Goal: Transaction & Acquisition: Purchase product/service

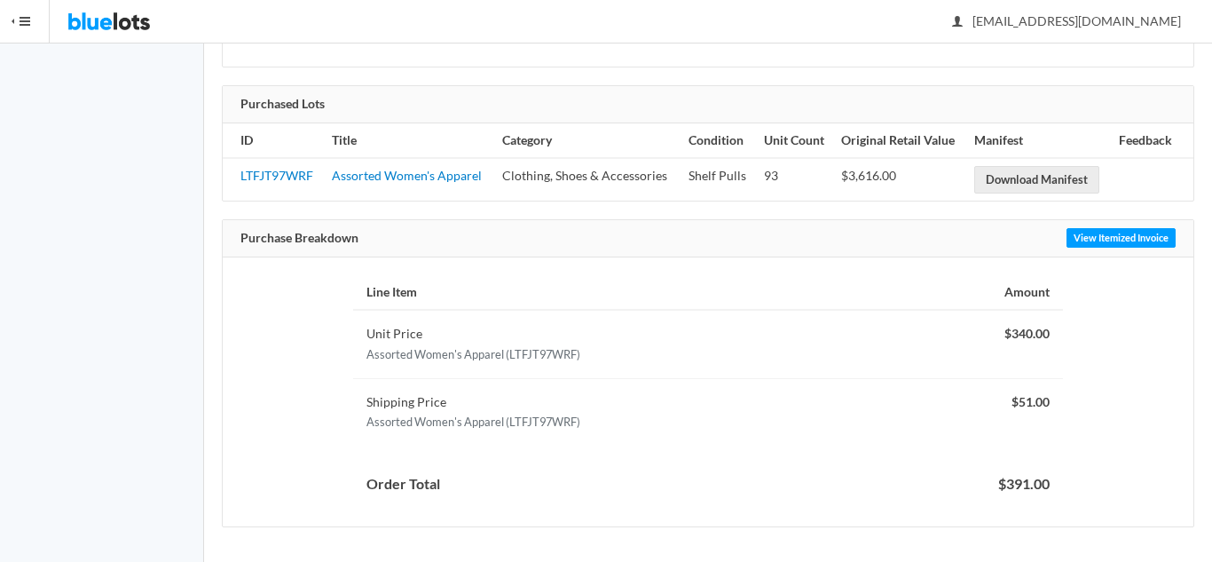
scroll to position [307, 0]
click at [254, 345] on div "Line Item Amount Unit Price Assorted Women's Apparel (LTFJT97WRF) $340.00 Shipp…" at bounding box center [708, 390] width 971 height 269
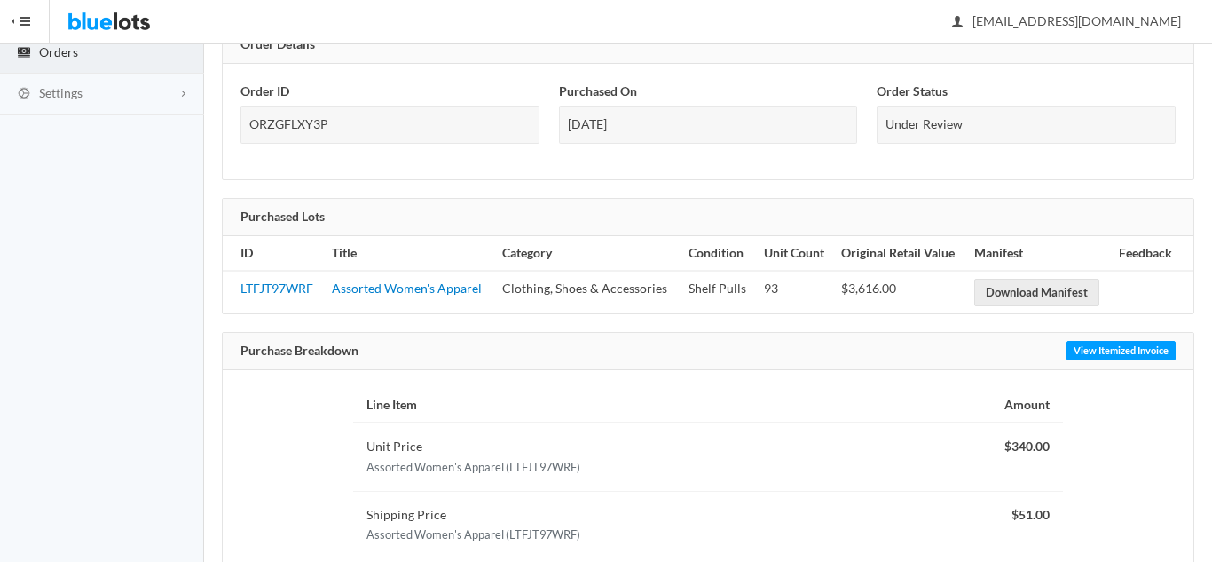
scroll to position [0, 0]
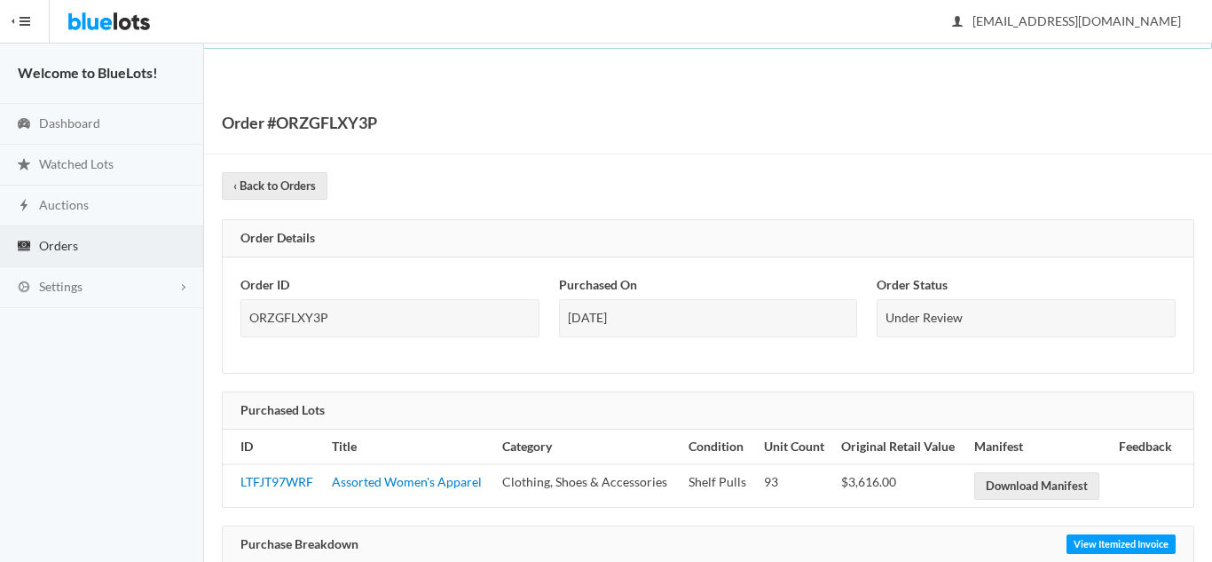
click at [99, 23] on img at bounding box center [108, 21] width 83 height 43
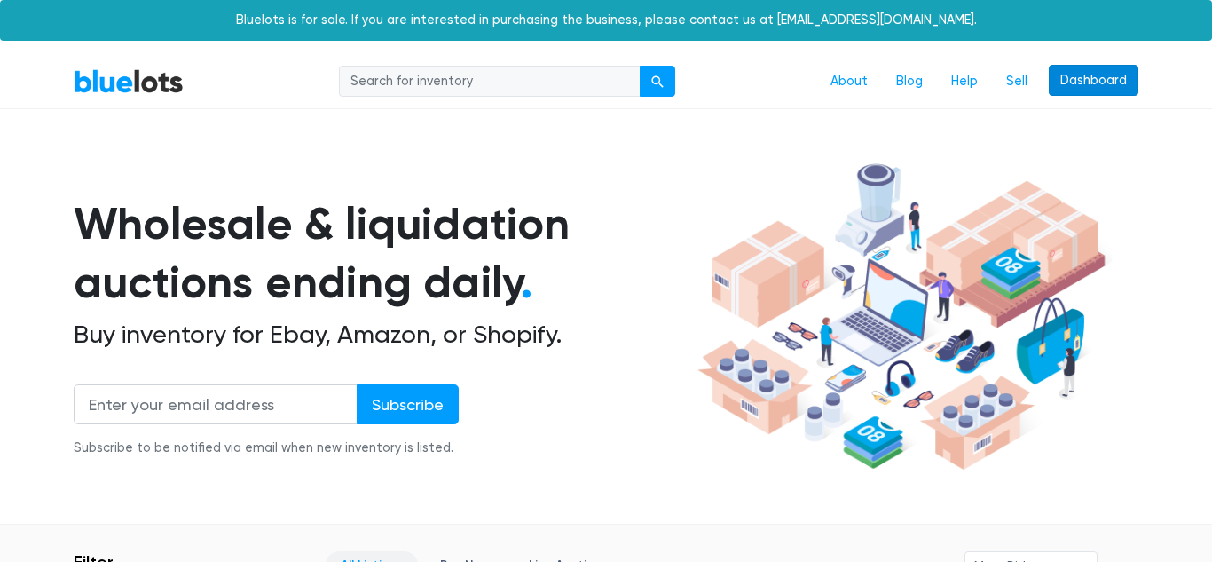
click at [1094, 83] on link "Dashboard" at bounding box center [1094, 81] width 90 height 32
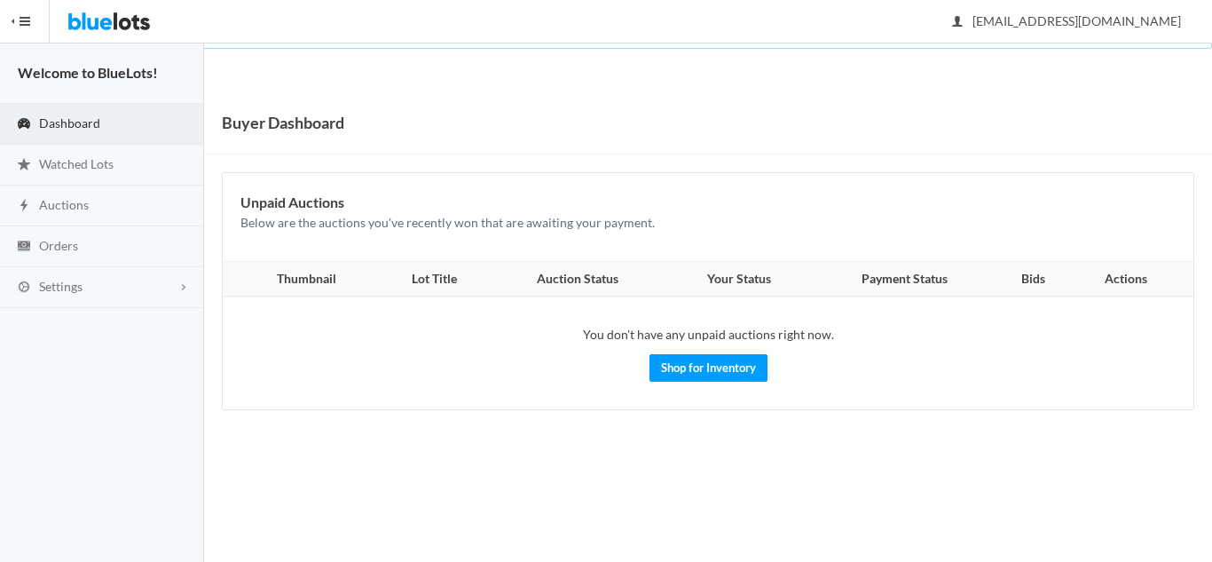
click at [356, 476] on body "Bluelots is for sale. If you are interested in purchasing the business, please …" at bounding box center [606, 281] width 1212 height 562
click at [78, 208] on span "Auctions" at bounding box center [64, 204] width 50 height 15
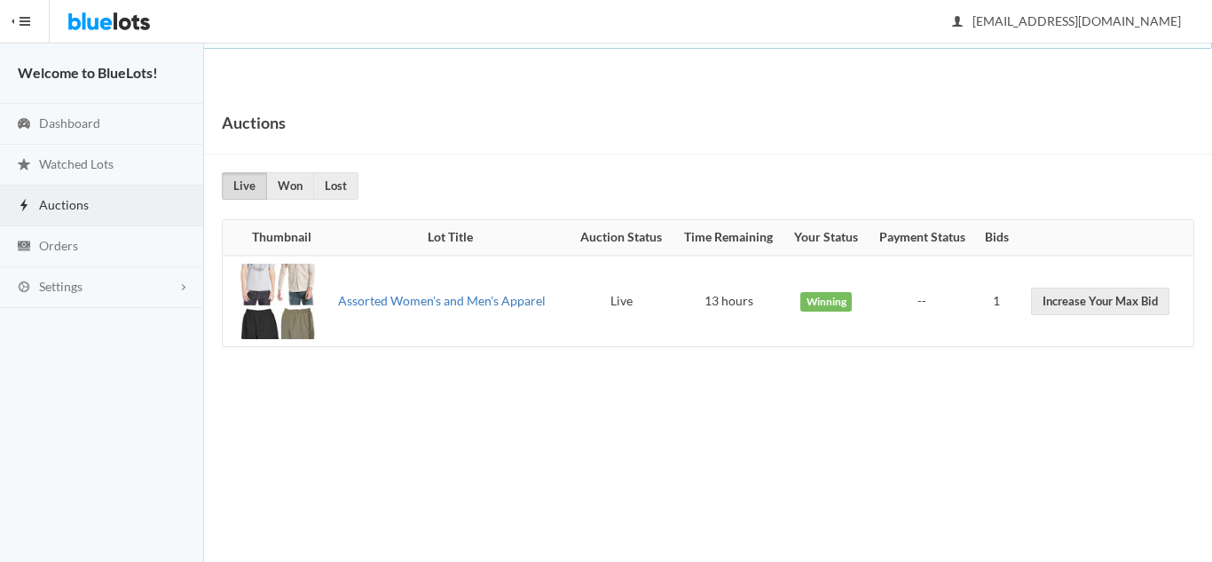
click at [482, 300] on link "Assorted Women's and Men's Apparel" at bounding box center [442, 300] width 208 height 15
click at [59, 251] on span "Orders" at bounding box center [58, 245] width 39 height 15
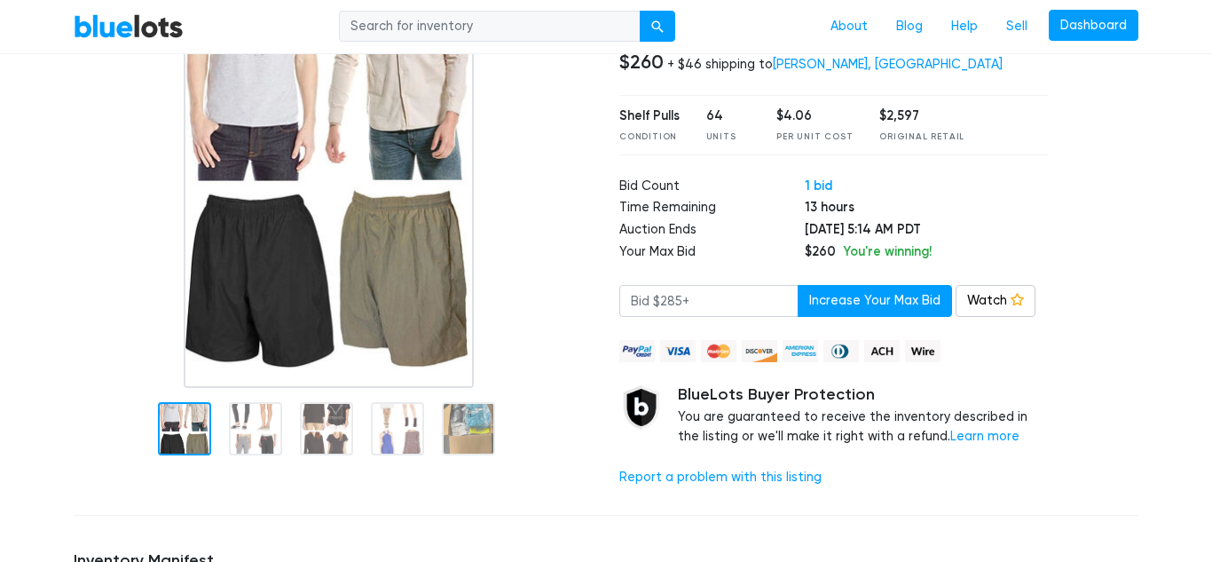
scroll to position [13, 0]
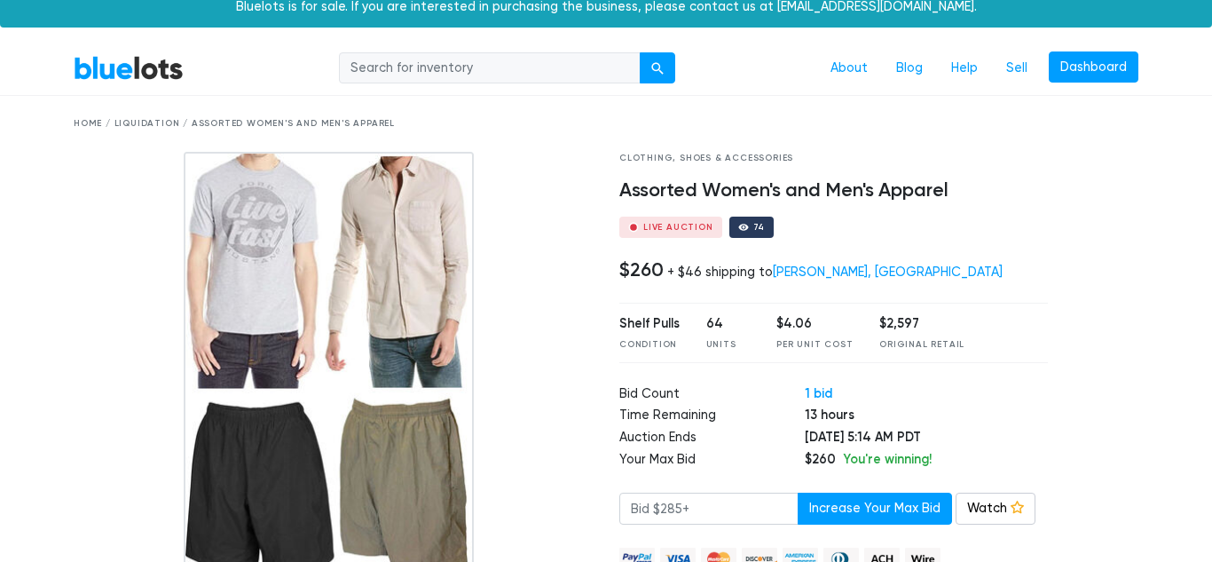
click at [573, 317] on div at bounding box center [333, 374] width 519 height 444
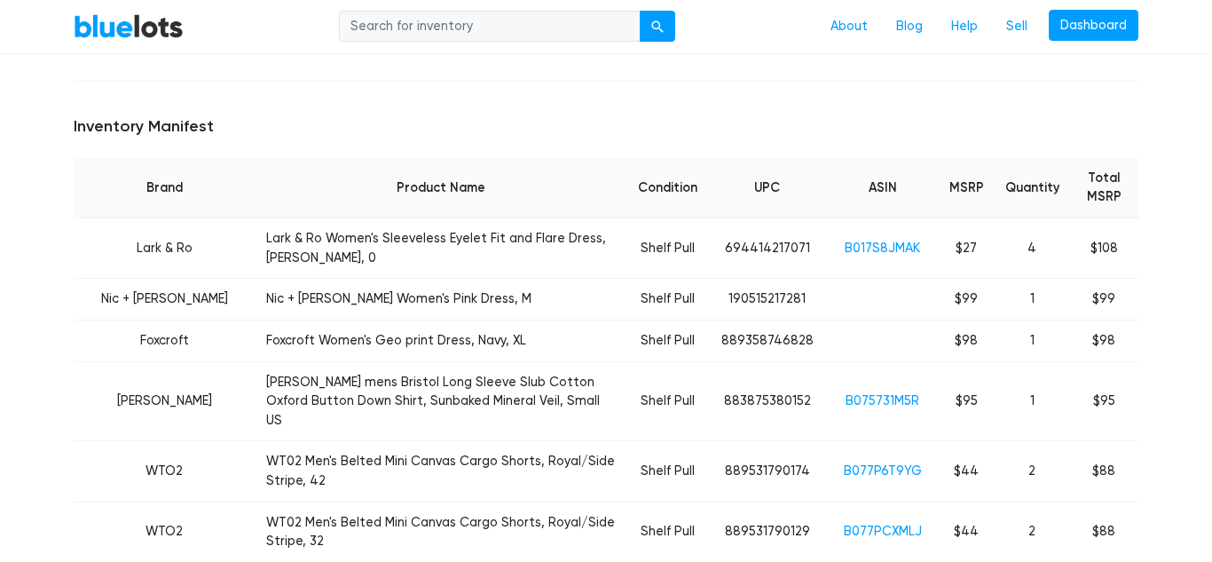
scroll to position [677, 0]
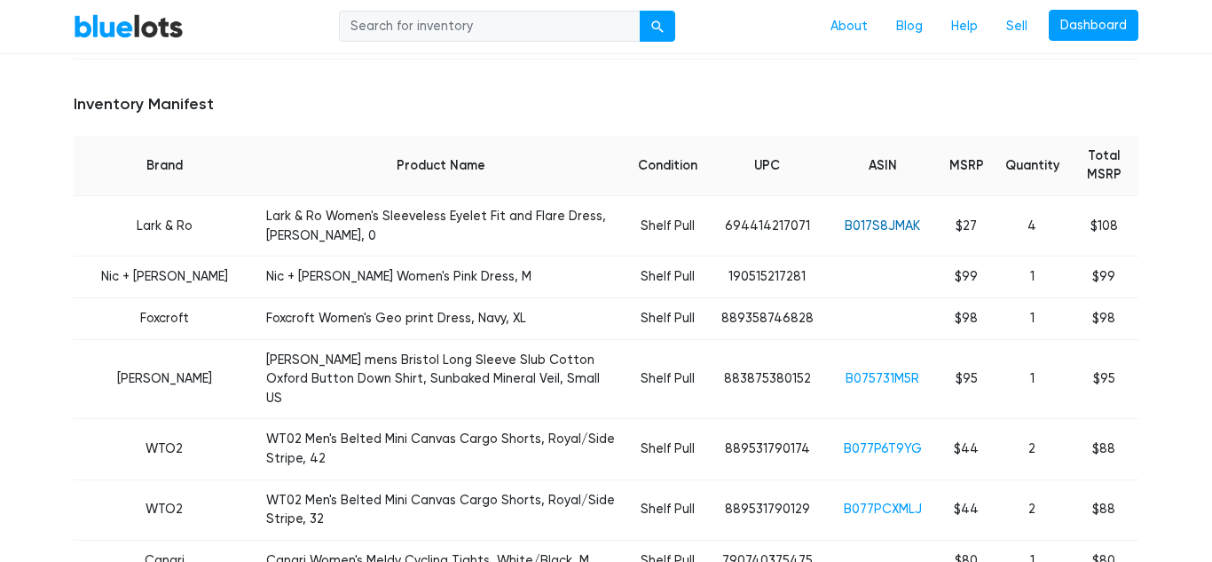
click at [867, 218] on link "B017S8JMAK" at bounding box center [882, 225] width 75 height 15
click at [898, 371] on link "B075731M5R" at bounding box center [883, 378] width 74 height 15
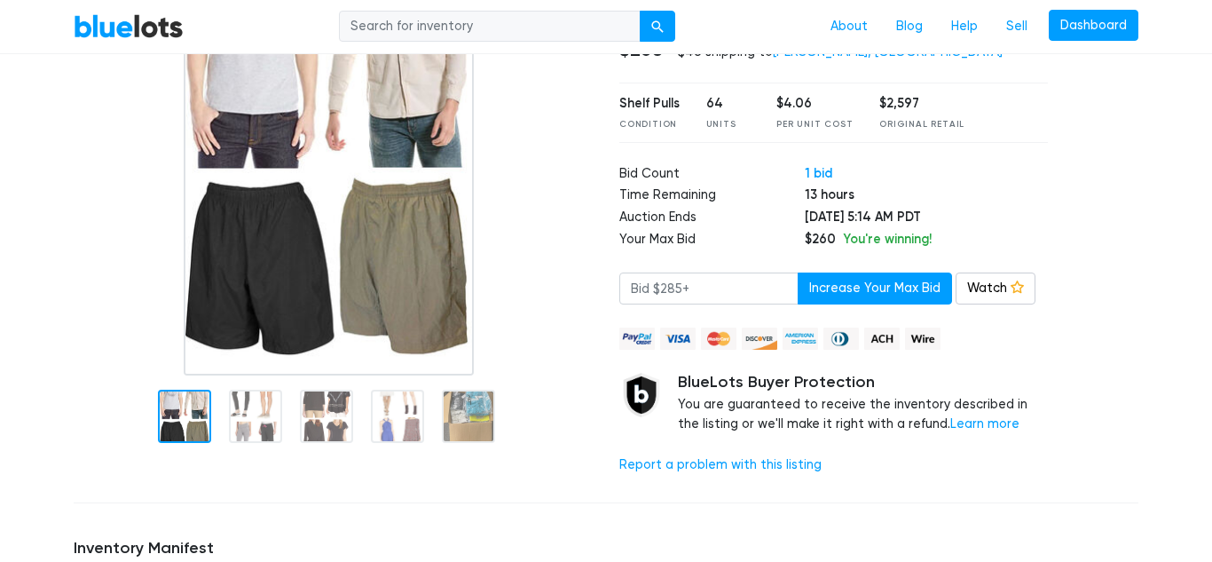
scroll to position [0, 0]
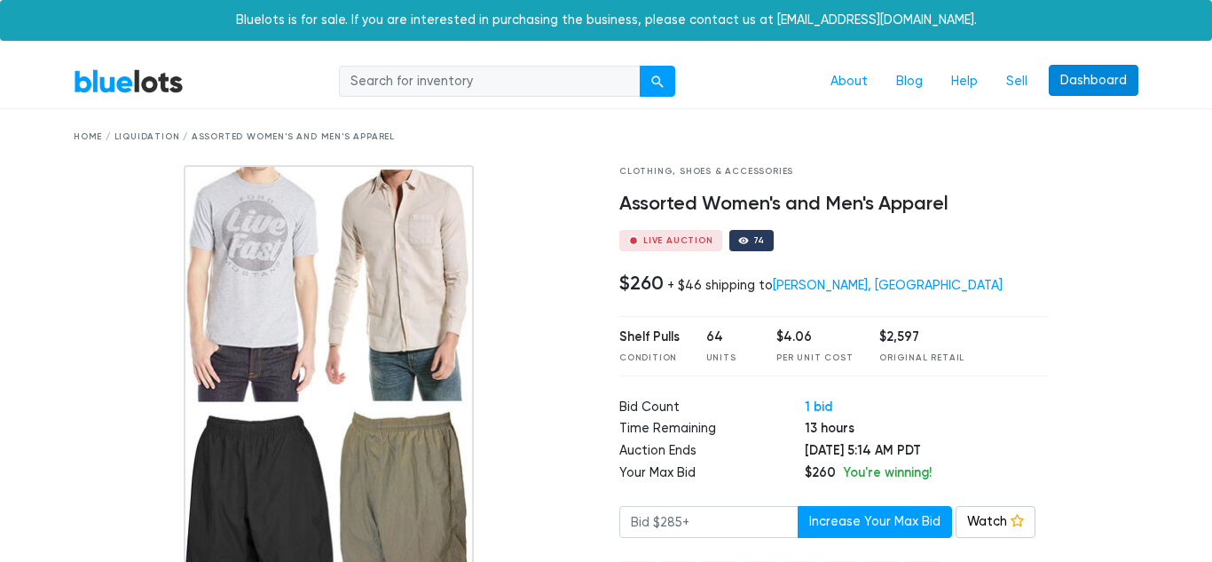
click at [1090, 81] on link "Dashboard" at bounding box center [1094, 81] width 90 height 32
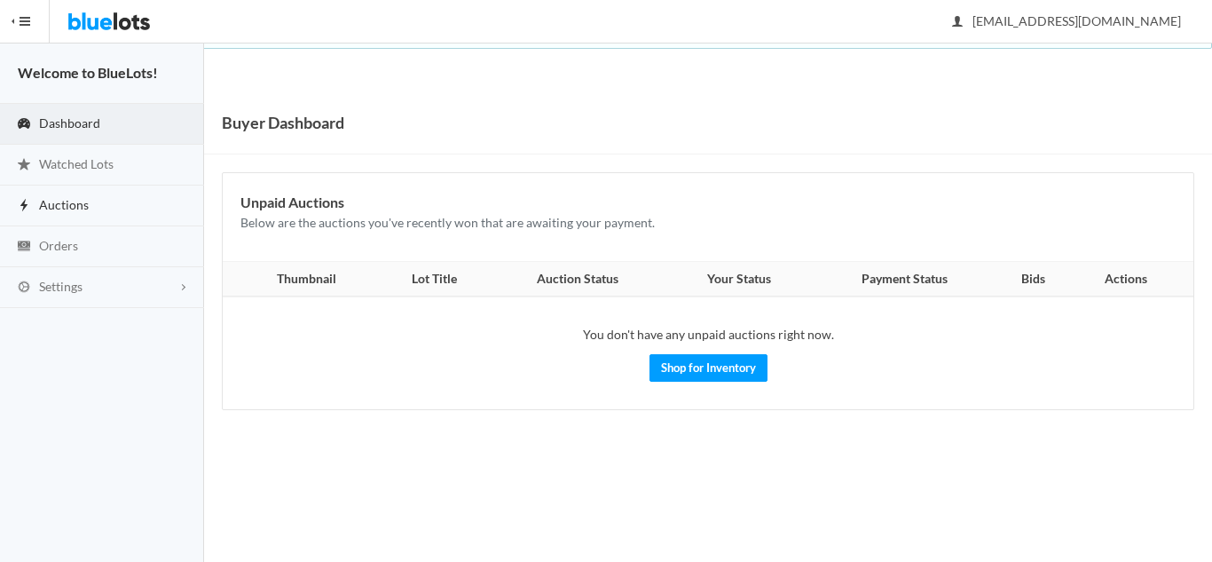
click at [61, 213] on link "Auctions" at bounding box center [102, 205] width 204 height 41
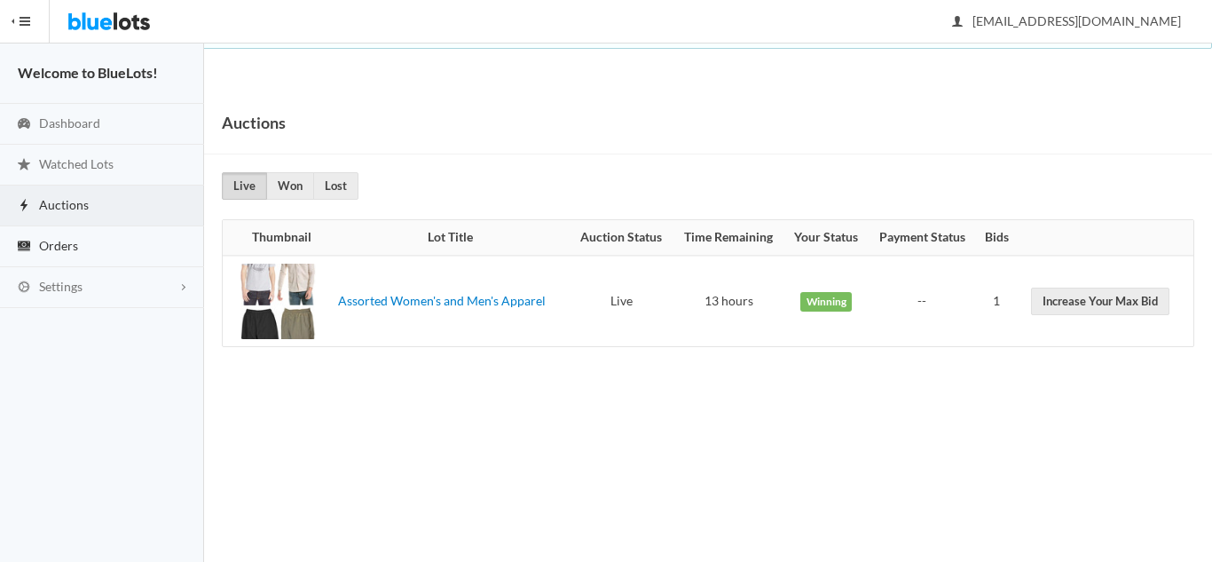
click at [58, 248] on span "Orders" at bounding box center [58, 245] width 39 height 15
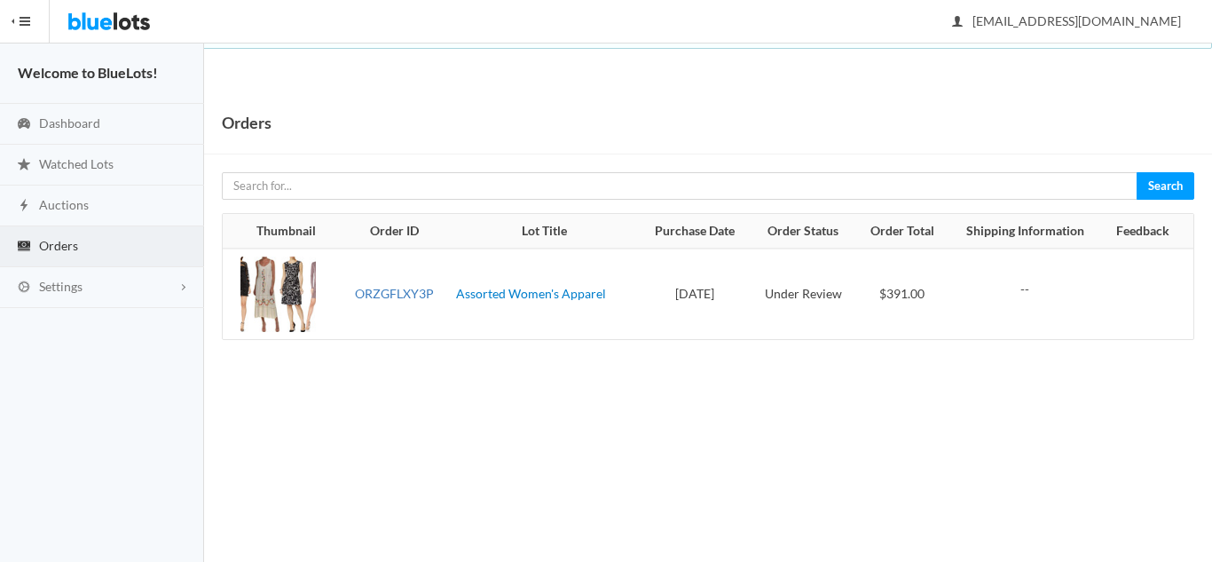
click at [405, 293] on link "ORZGFLXY3P" at bounding box center [394, 293] width 79 height 15
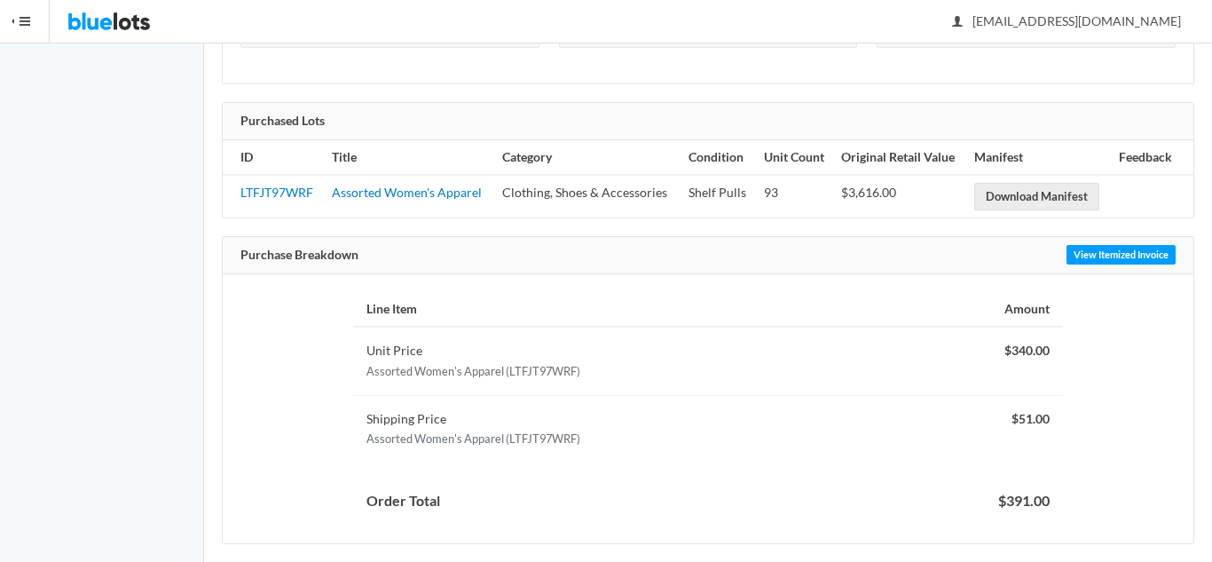
scroll to position [291, 0]
click at [1127, 255] on link "View Itemized Invoice" at bounding box center [1120, 253] width 109 height 20
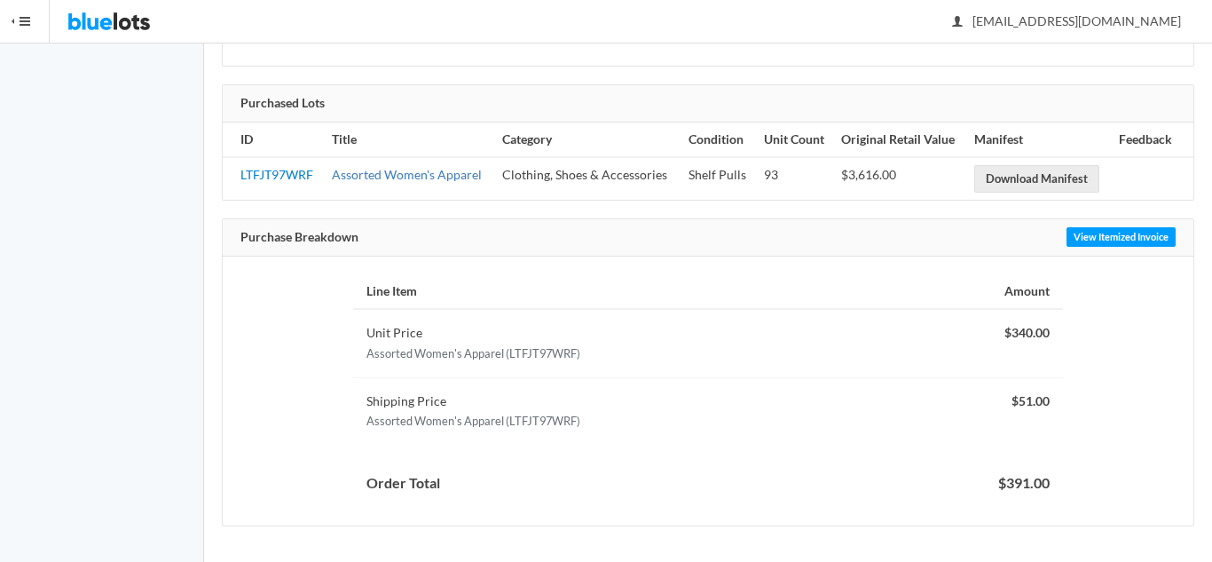
click at [420, 175] on link "Assorted Women's Apparel" at bounding box center [407, 174] width 150 height 15
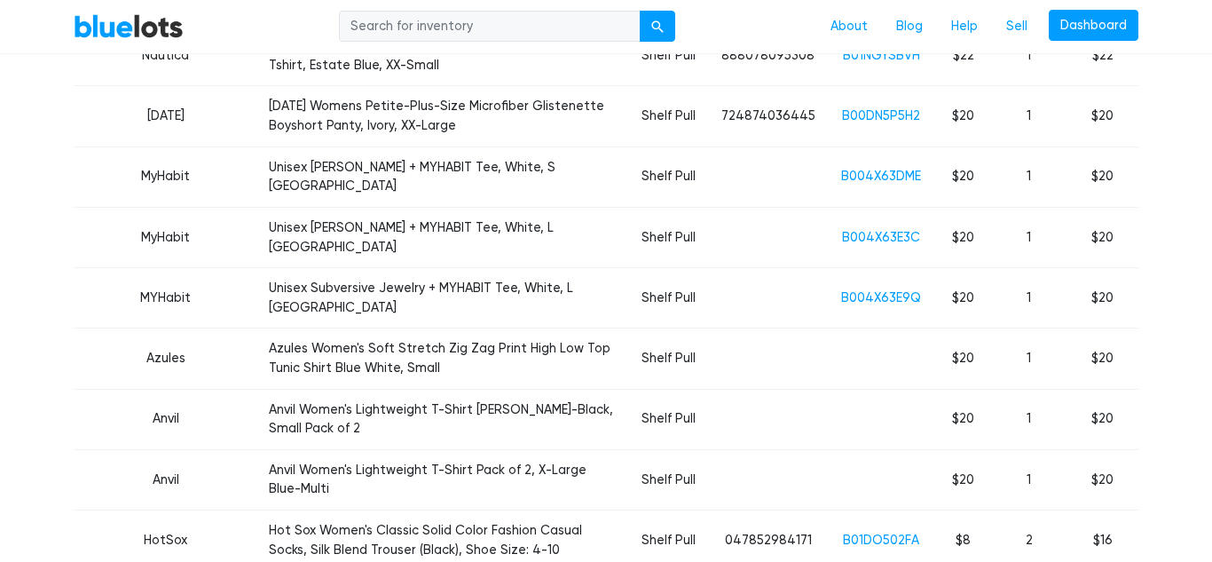
scroll to position [3465, 0]
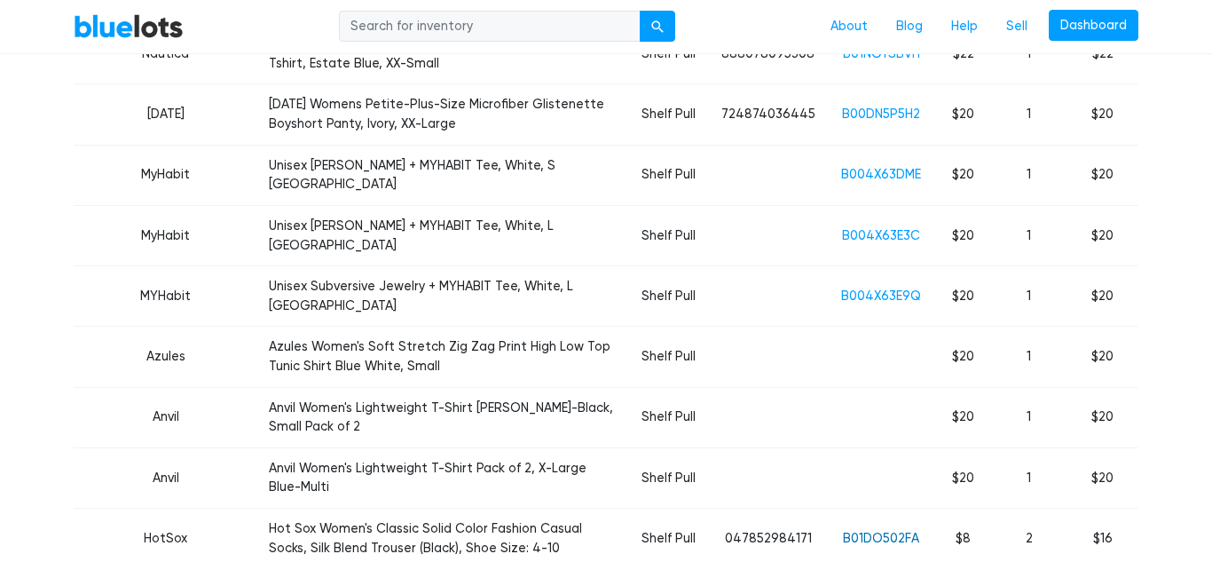
click at [877, 531] on link "B01DO502FA" at bounding box center [881, 538] width 76 height 15
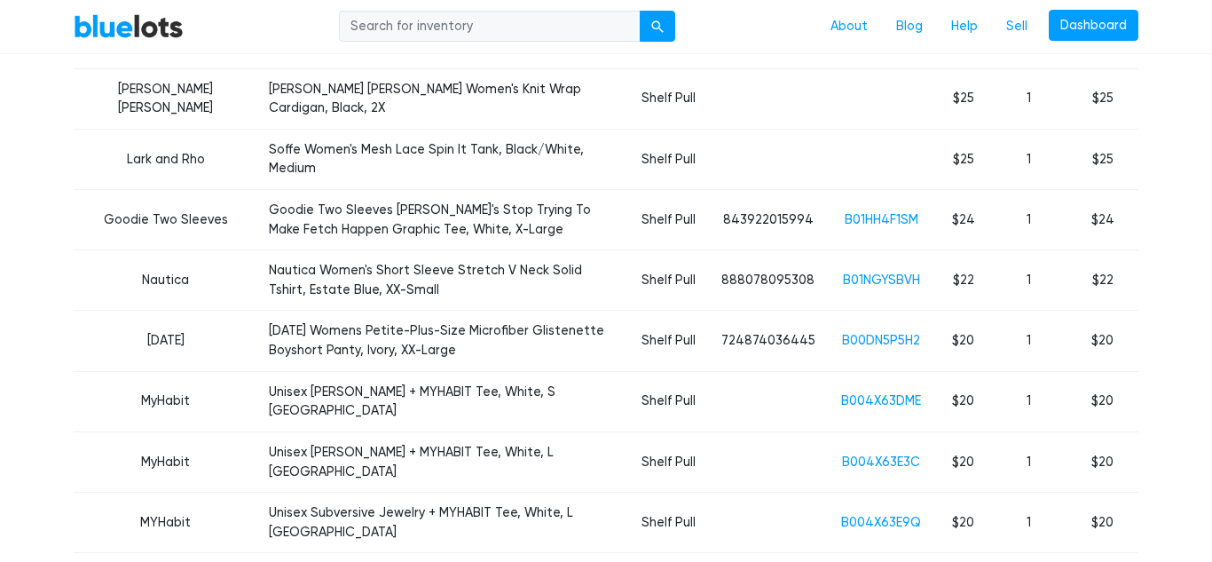
scroll to position [3239, 0]
click at [883, 514] on link "B004X63E9Q" at bounding box center [881, 521] width 80 height 15
click at [873, 514] on link "B004X63E9Q" at bounding box center [881, 521] width 80 height 15
click at [884, 453] on link "B004X63E3C" at bounding box center [881, 460] width 78 height 15
click at [877, 392] on link "B004X63DME" at bounding box center [881, 399] width 80 height 15
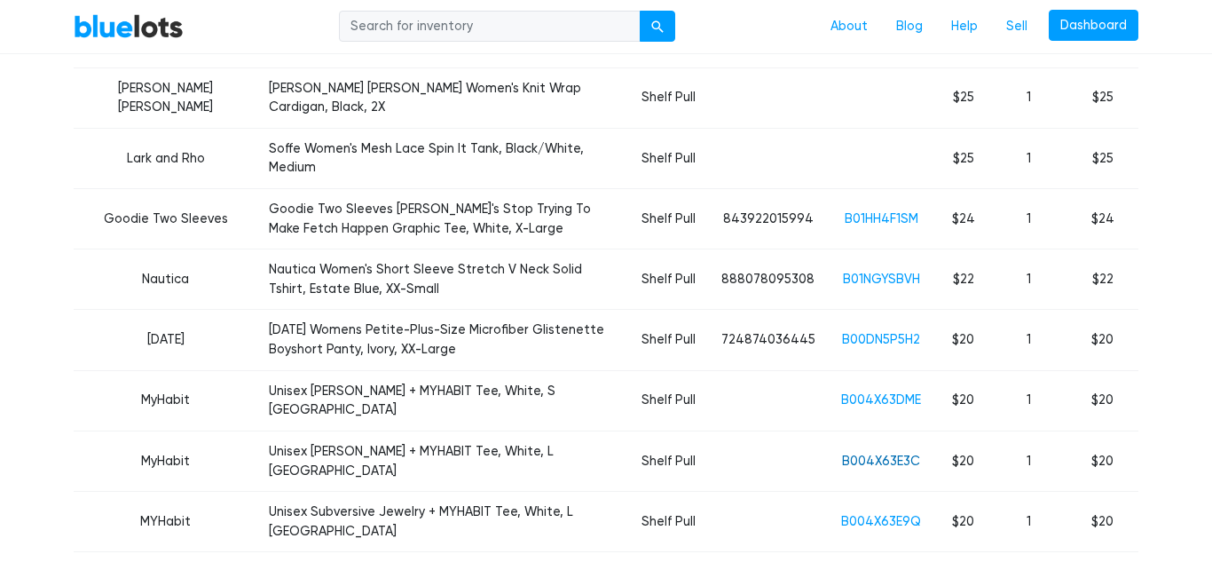
click at [885, 453] on link "B004X63E3C" at bounding box center [881, 460] width 78 height 15
click at [882, 392] on link "B004X63DME" at bounding box center [881, 399] width 80 height 15
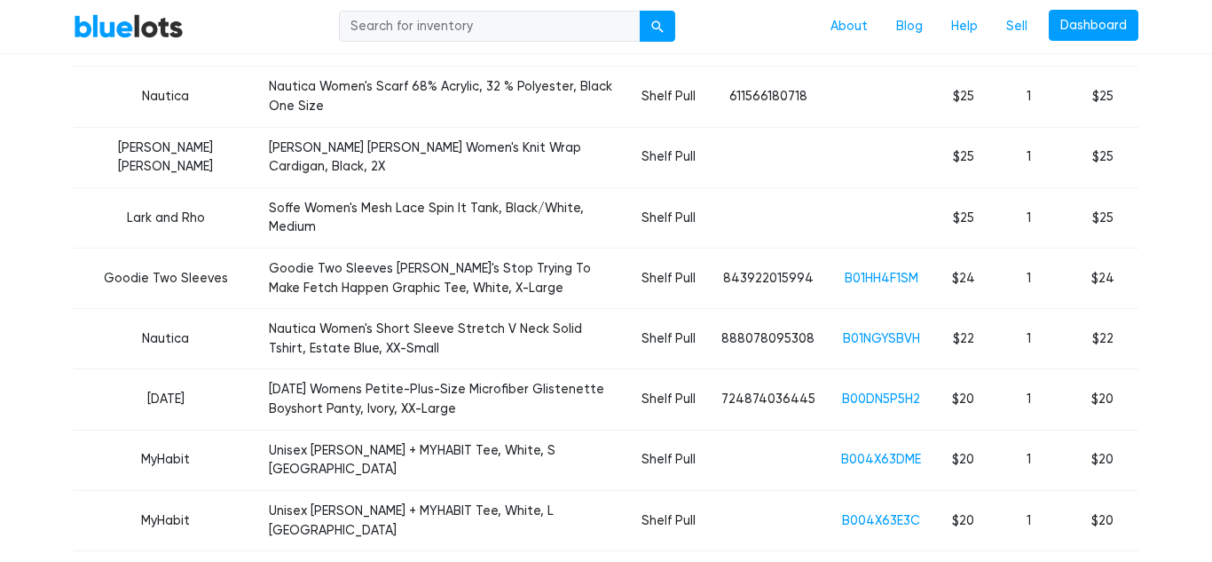
scroll to position [3187, 0]
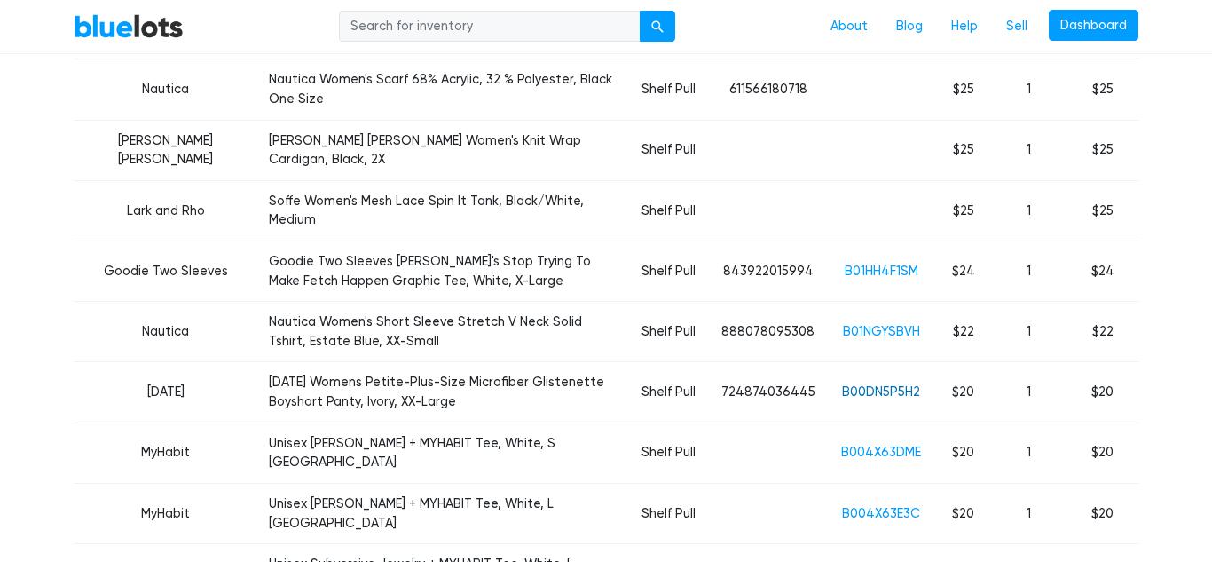
click at [895, 384] on link "B00DN5P5H2" at bounding box center [881, 391] width 78 height 15
click at [872, 324] on link "B01NGYSBVH" at bounding box center [881, 331] width 77 height 15
click at [888, 324] on link "B01NGYSBVH" at bounding box center [881, 331] width 77 height 15
click at [929, 362] on td "B00DN5P5H2" at bounding box center [881, 392] width 108 height 60
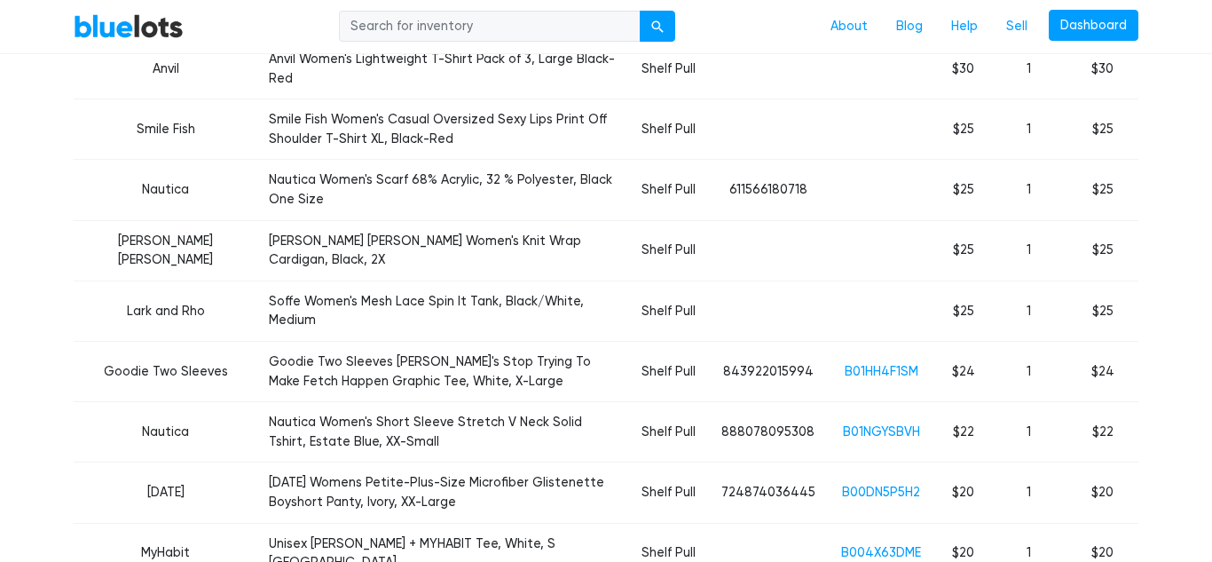
scroll to position [3082, 0]
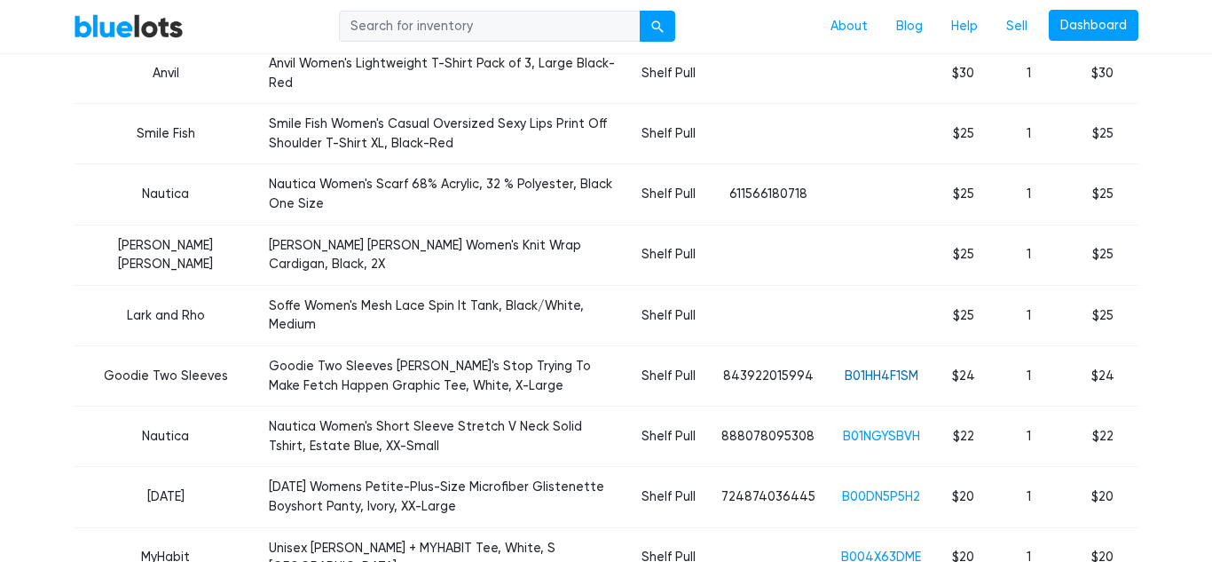
click at [903, 368] on link "B01HH4F1SM" at bounding box center [882, 375] width 74 height 15
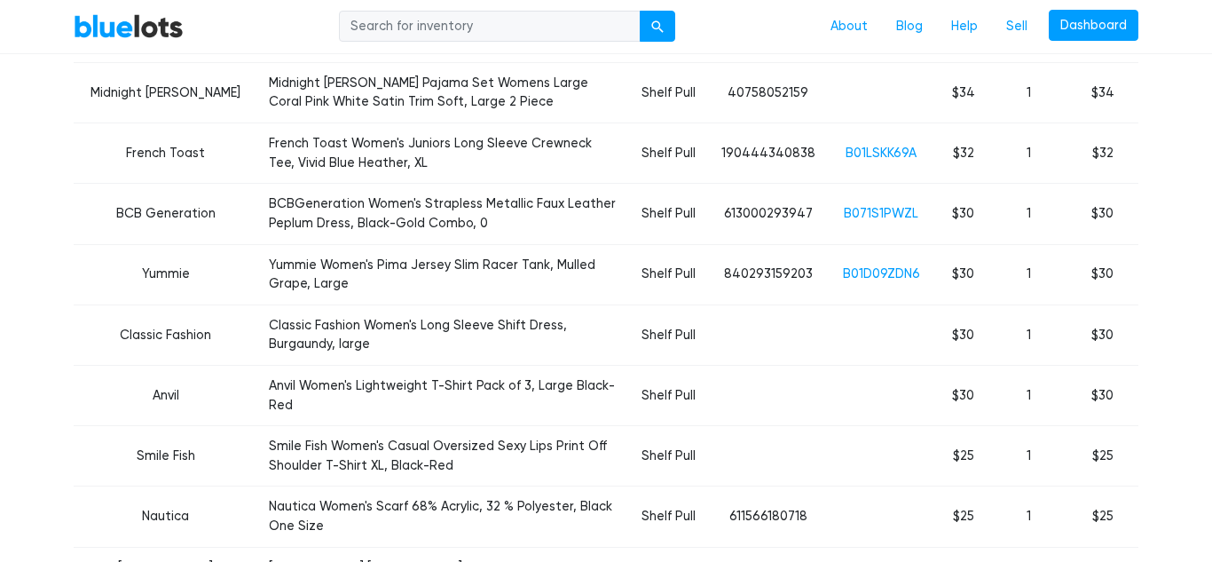
scroll to position [2759, 0]
click at [878, 267] on link "B01D09ZDN6" at bounding box center [881, 274] width 77 height 15
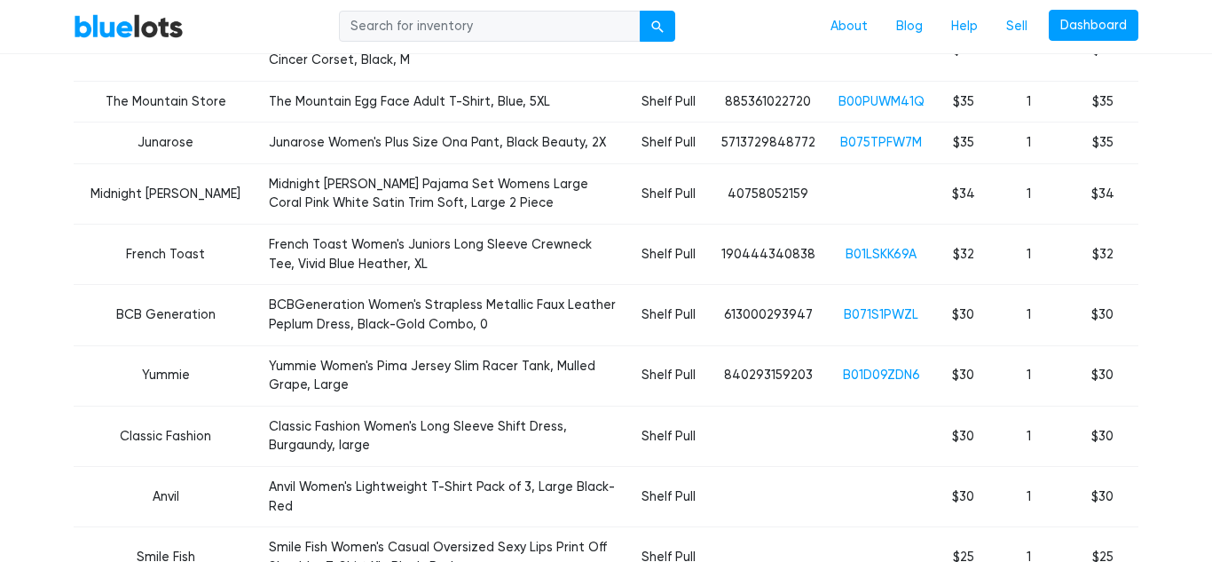
scroll to position [2658, 0]
click at [866, 308] on link "B071S1PWZL" at bounding box center [881, 315] width 75 height 15
click at [902, 248] on link "B01LSKK69A" at bounding box center [881, 255] width 71 height 15
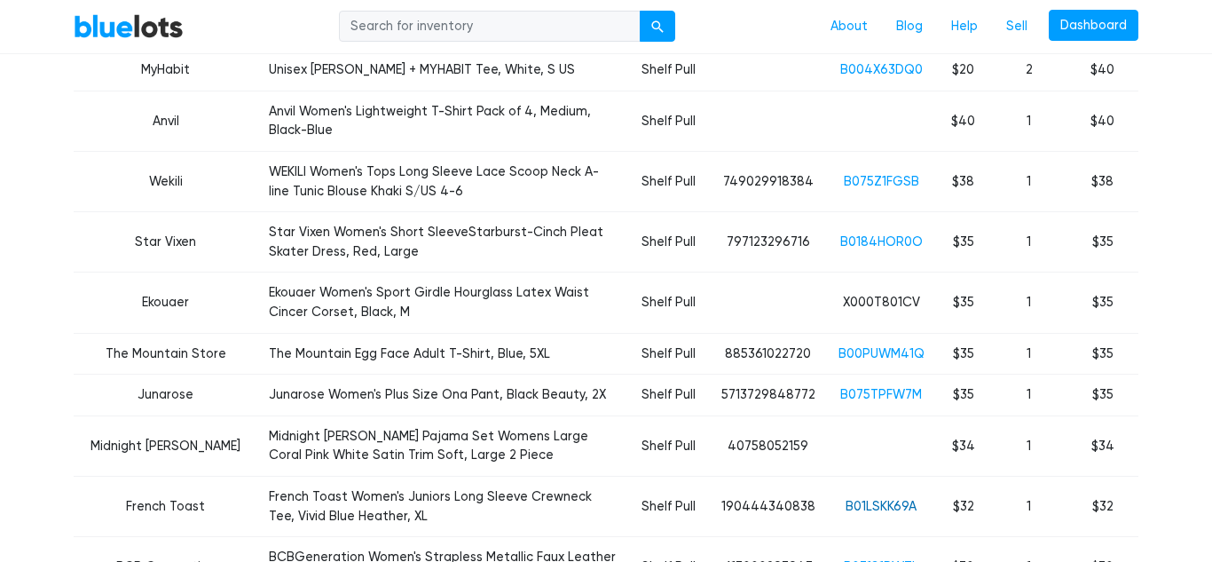
scroll to position [2406, 0]
click at [901, 388] on link "B075TPFW7M" at bounding box center [881, 395] width 82 height 15
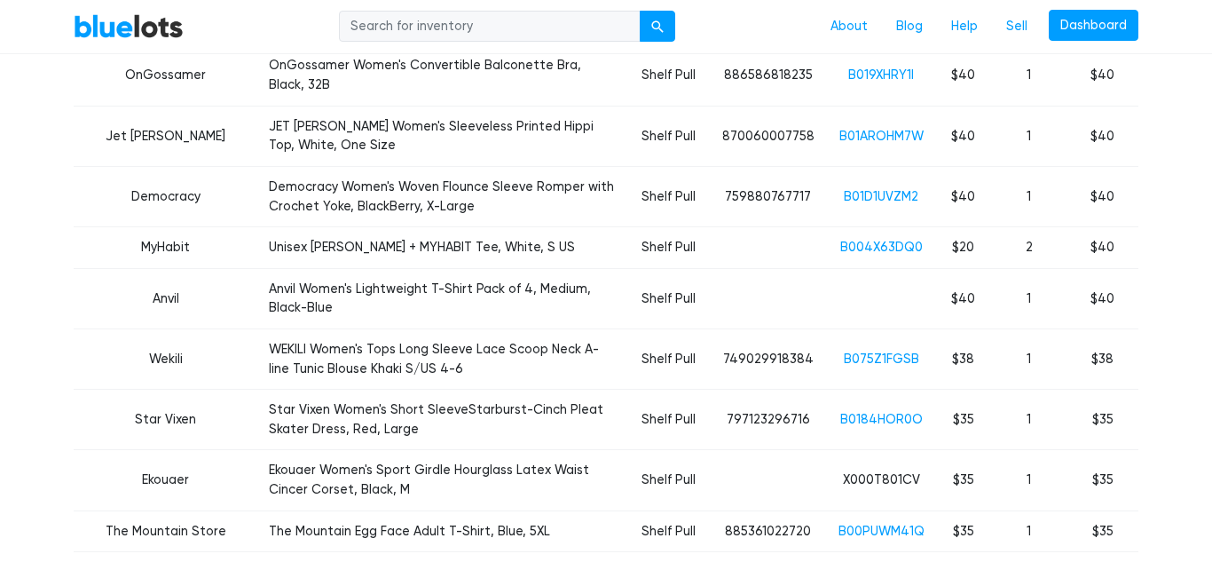
scroll to position [2231, 0]
click at [890, 411] on link "B0184HOR0O" at bounding box center [881, 418] width 83 height 15
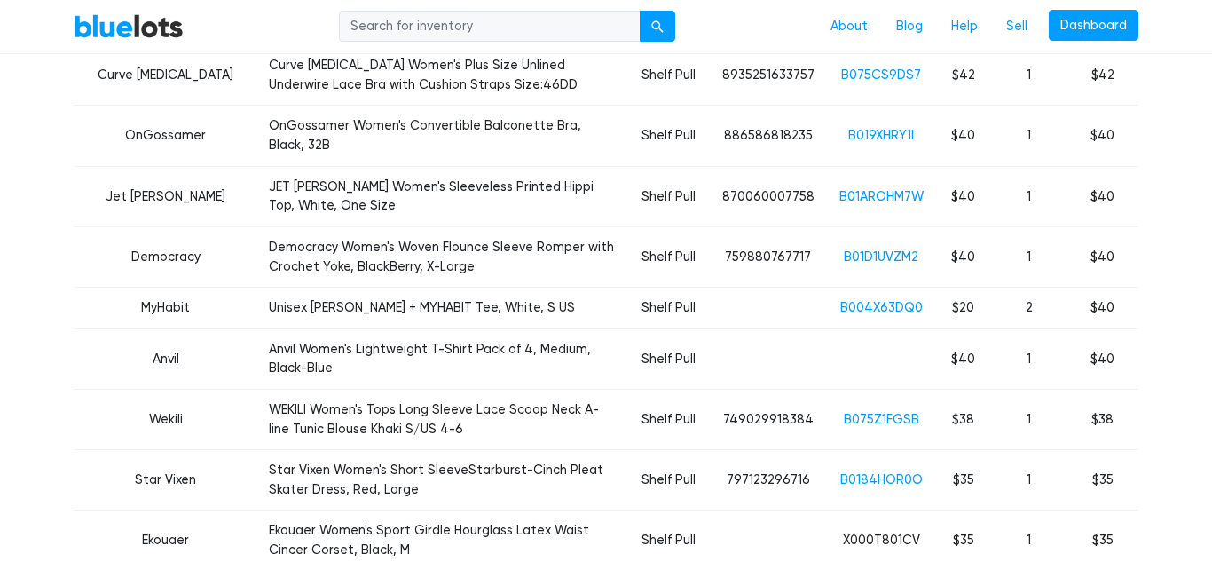
scroll to position [2168, 0]
click at [877, 301] on link "B004X63DQ0" at bounding box center [881, 308] width 83 height 15
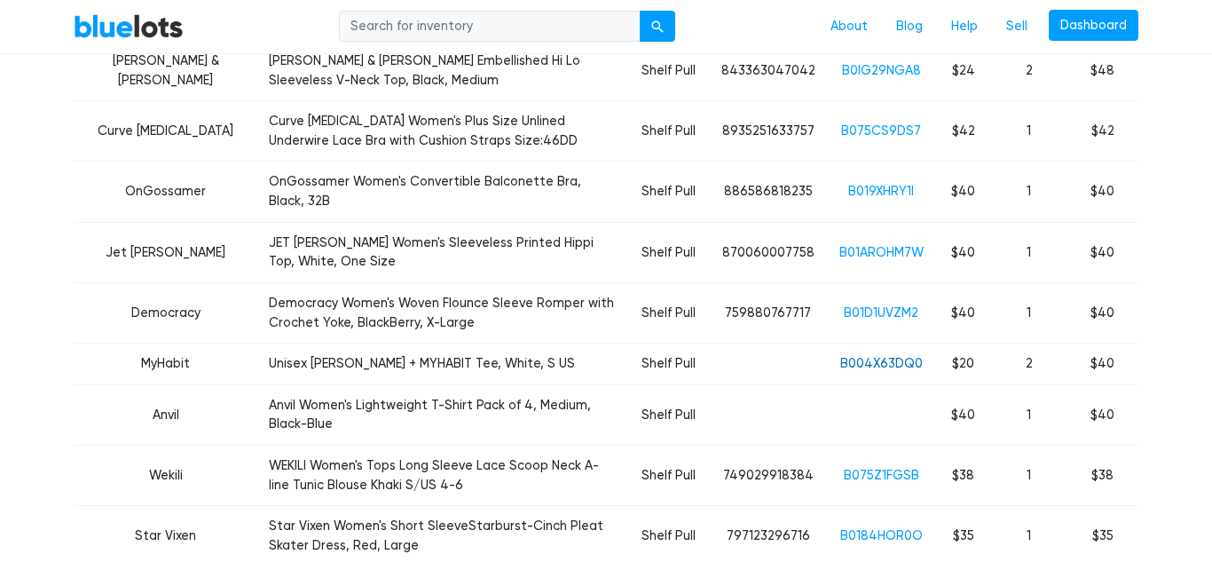
scroll to position [2112, 0]
click at [885, 307] on link "B01D1UVZM2" at bounding box center [881, 314] width 75 height 15
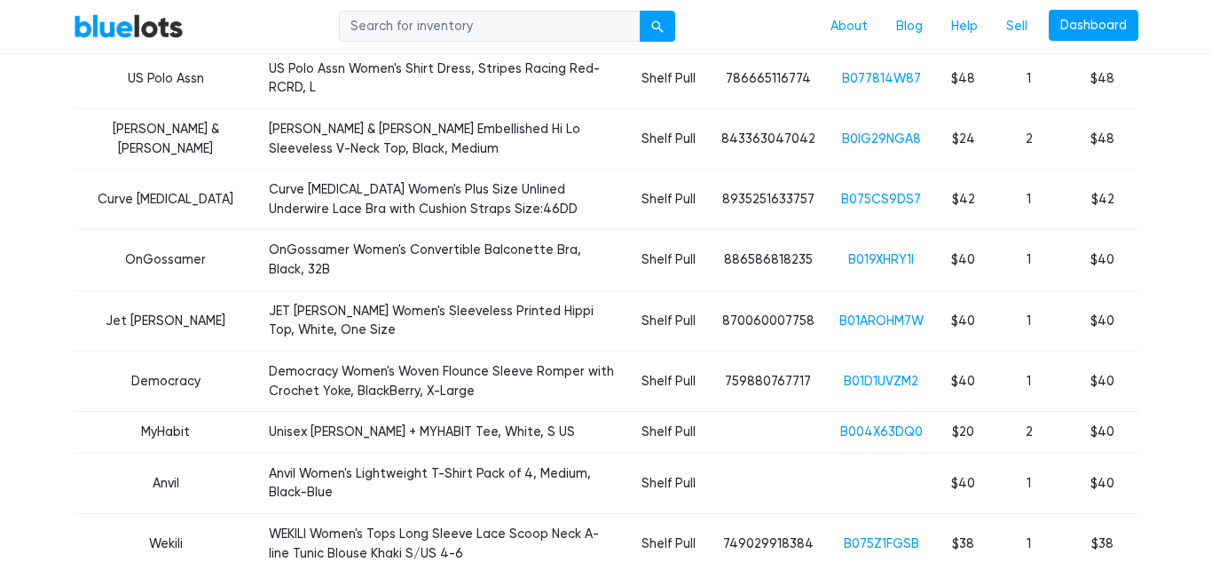
scroll to position [2041, 0]
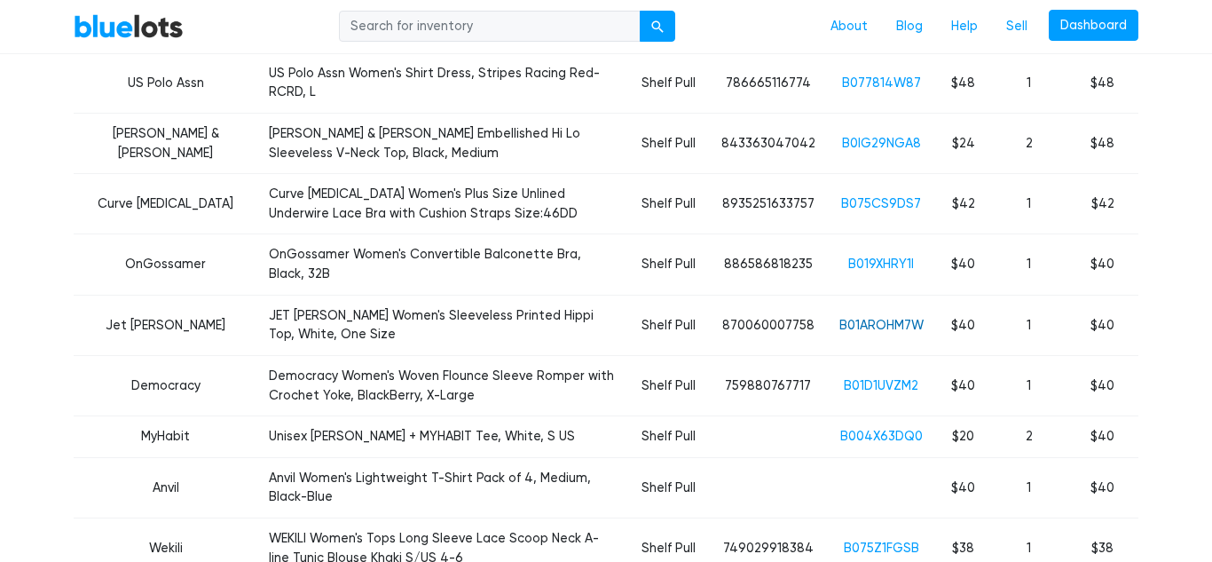
click at [887, 318] on link "B01AROHM7W" at bounding box center [881, 325] width 84 height 15
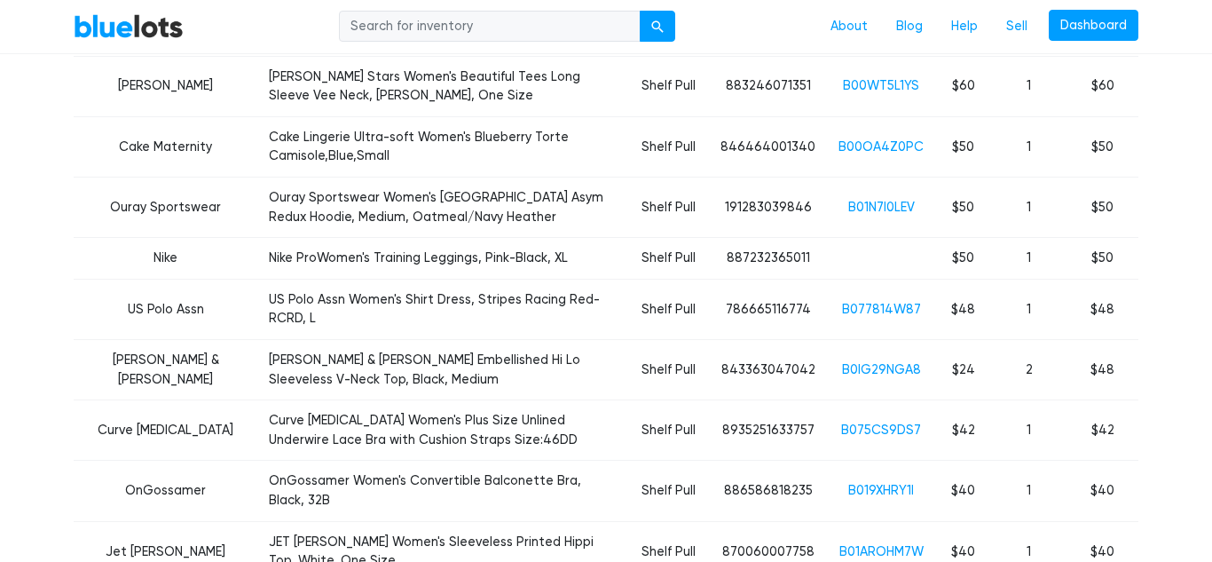
scroll to position [1814, 0]
click at [891, 303] on link "B077814W87" at bounding box center [881, 310] width 79 height 15
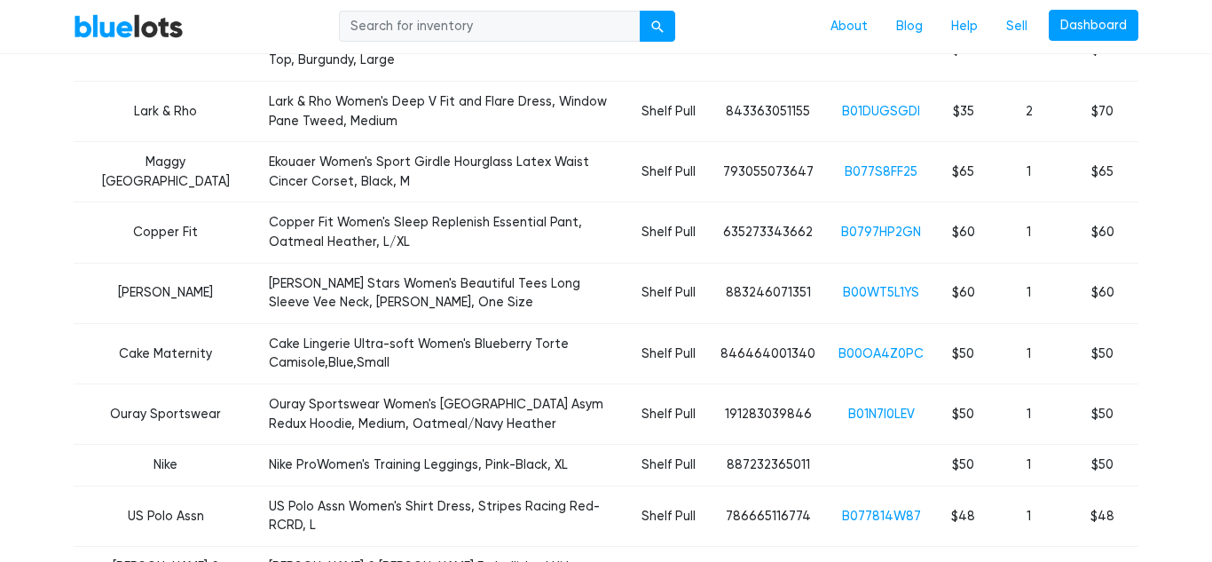
scroll to position [1605, 0]
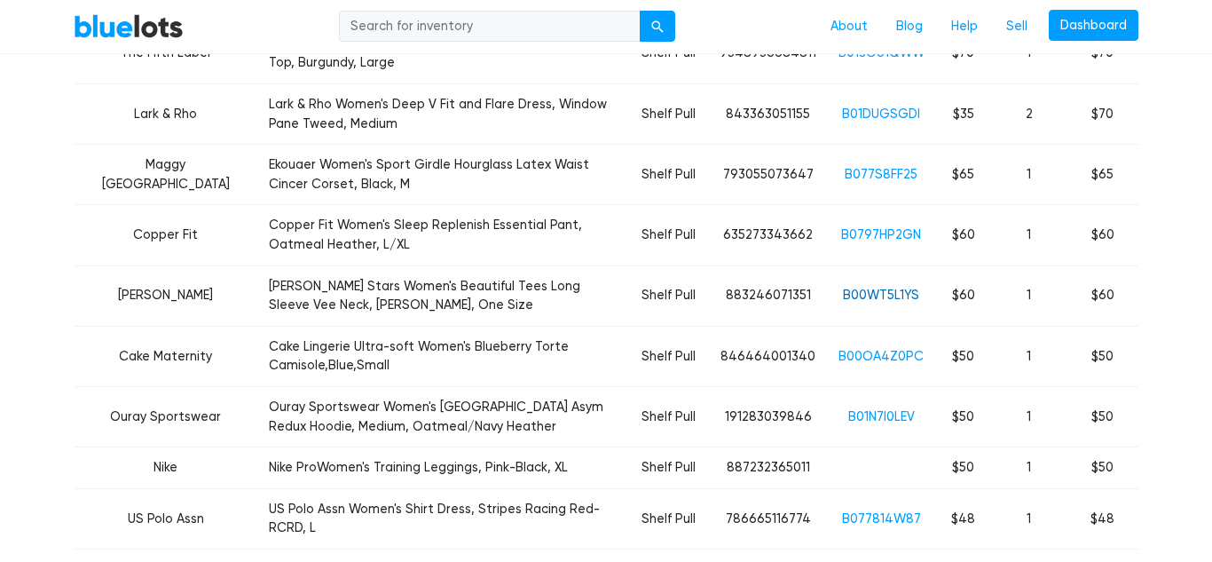
click at [893, 287] on link "B00WT5L1YS" at bounding box center [881, 294] width 76 height 15
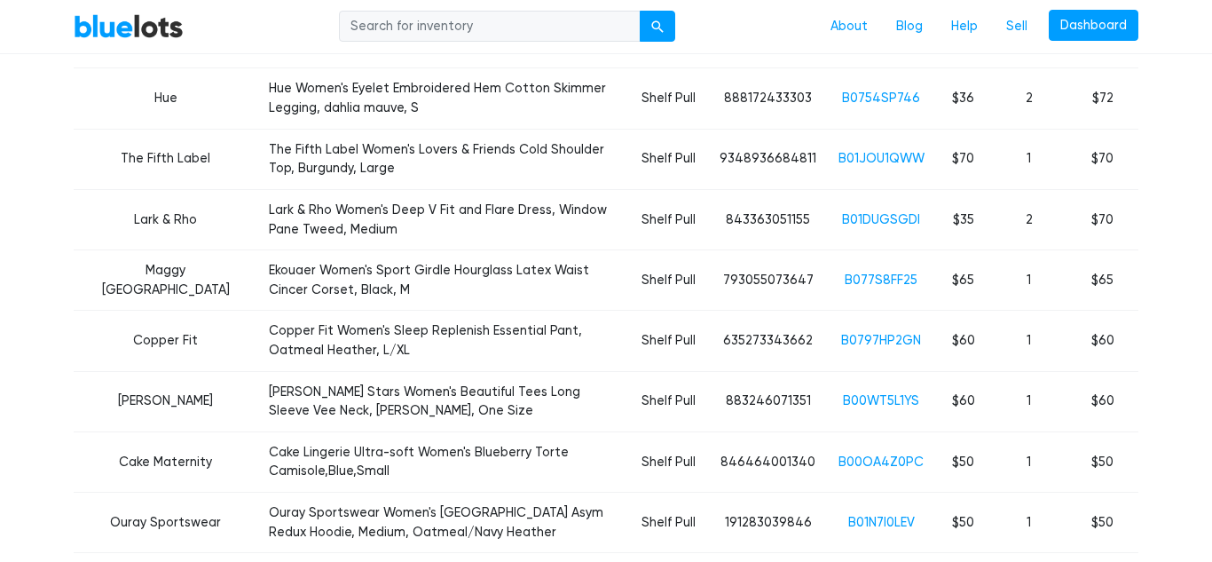
scroll to position [1472, 0]
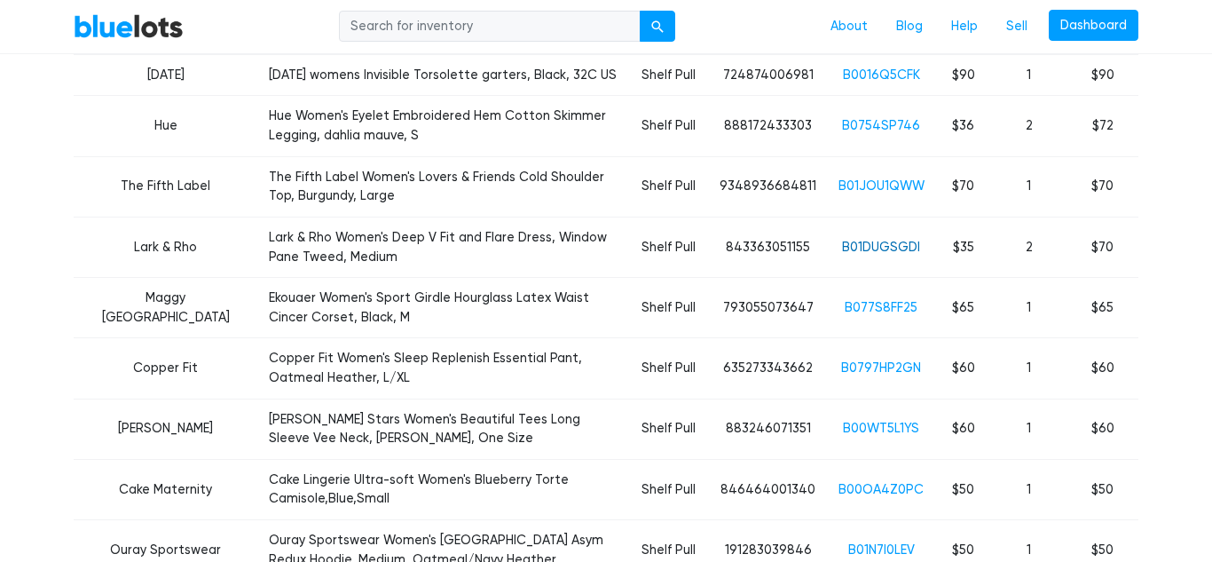
click at [902, 240] on link "B01DUGSGDI" at bounding box center [881, 247] width 78 height 15
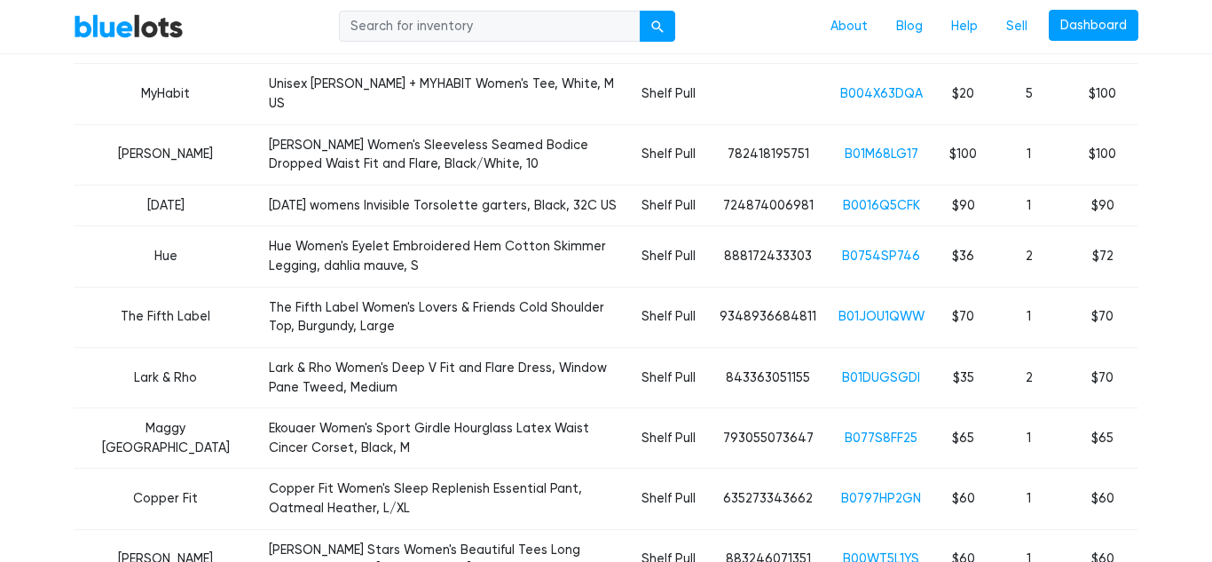
scroll to position [1337, 0]
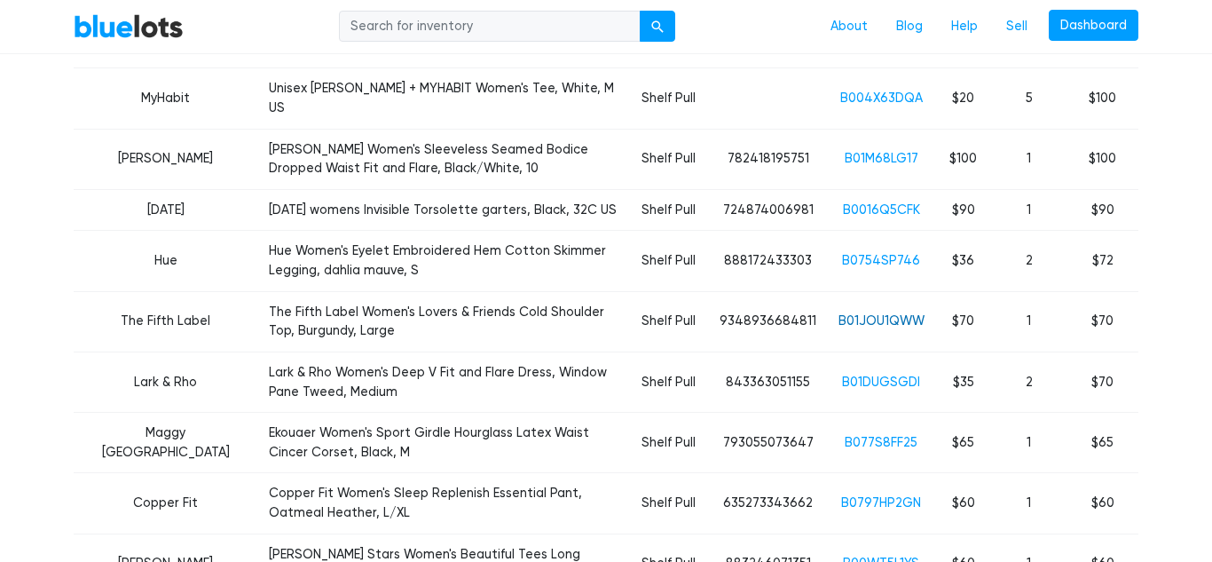
click at [879, 313] on link "B01JOU1QWW" at bounding box center [881, 320] width 86 height 15
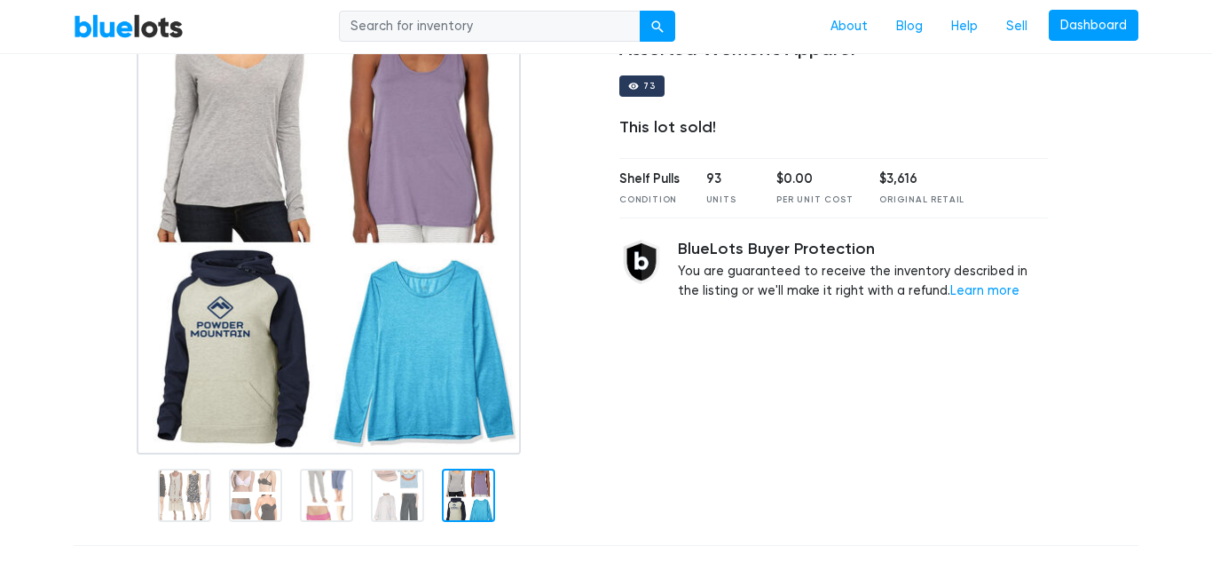
scroll to position [0, 0]
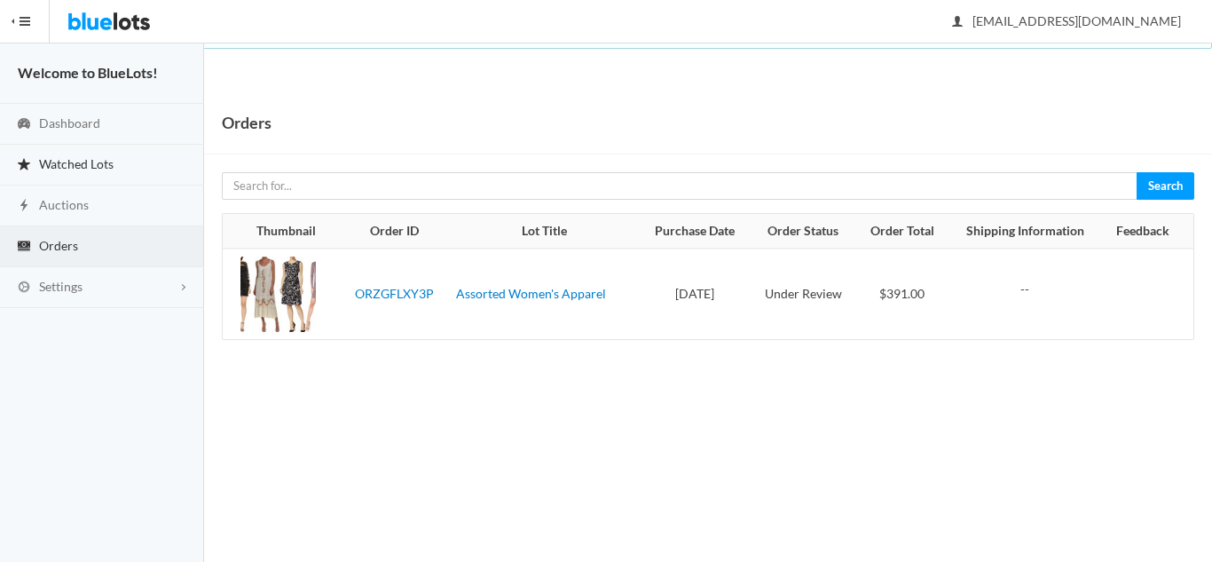
click at [83, 158] on span "Watched Lots" at bounding box center [76, 163] width 75 height 15
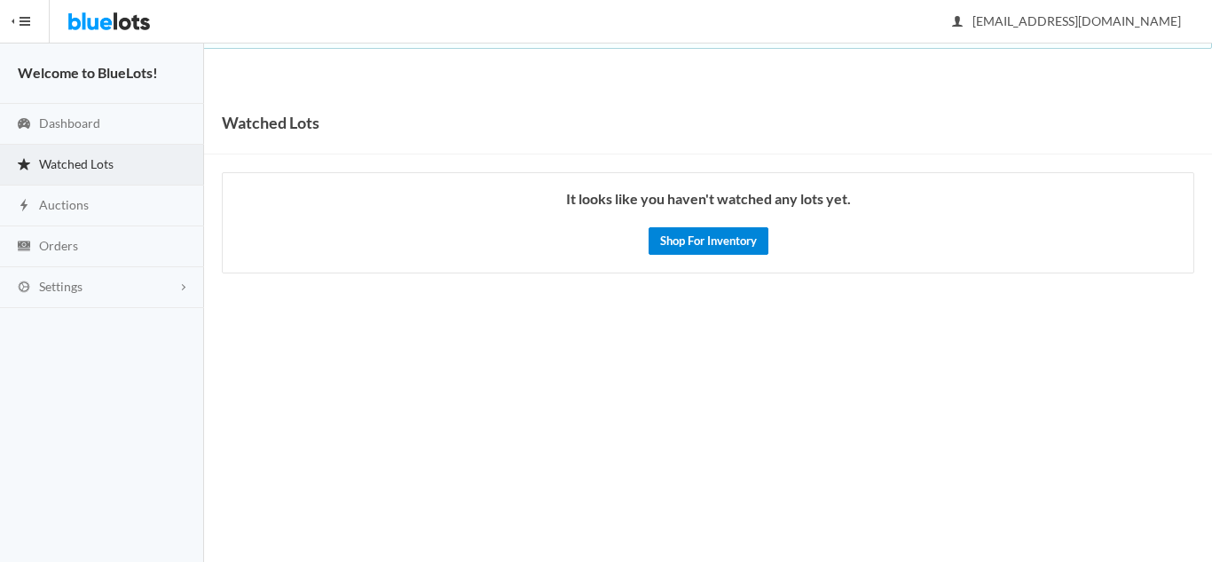
click at [692, 236] on link "Shop For Inventory" at bounding box center [709, 241] width 120 height 28
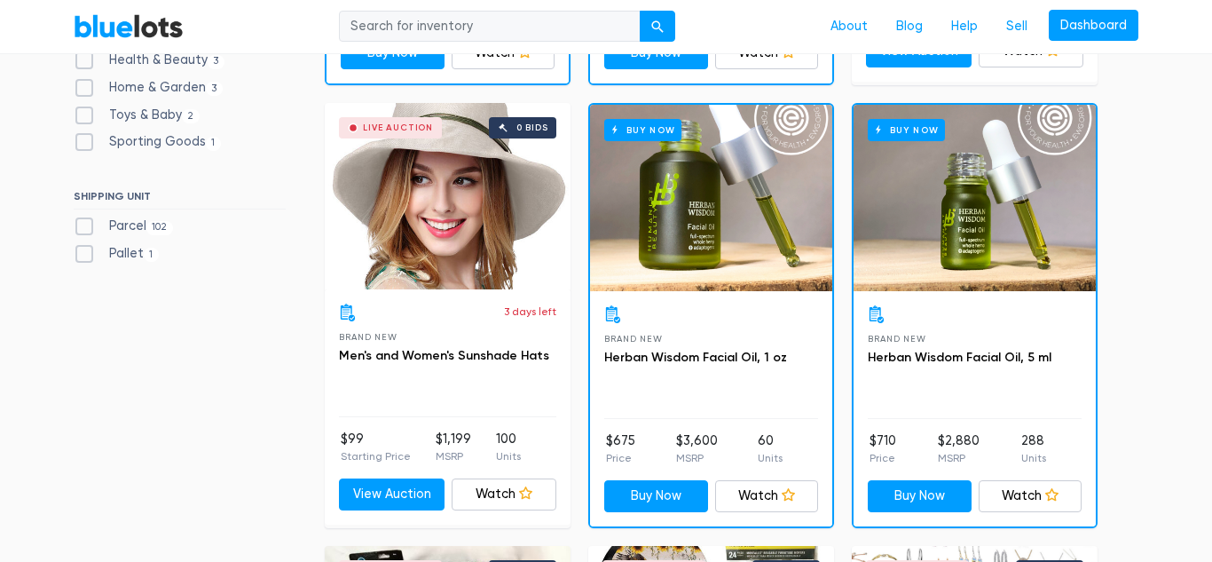
scroll to position [936, 0]
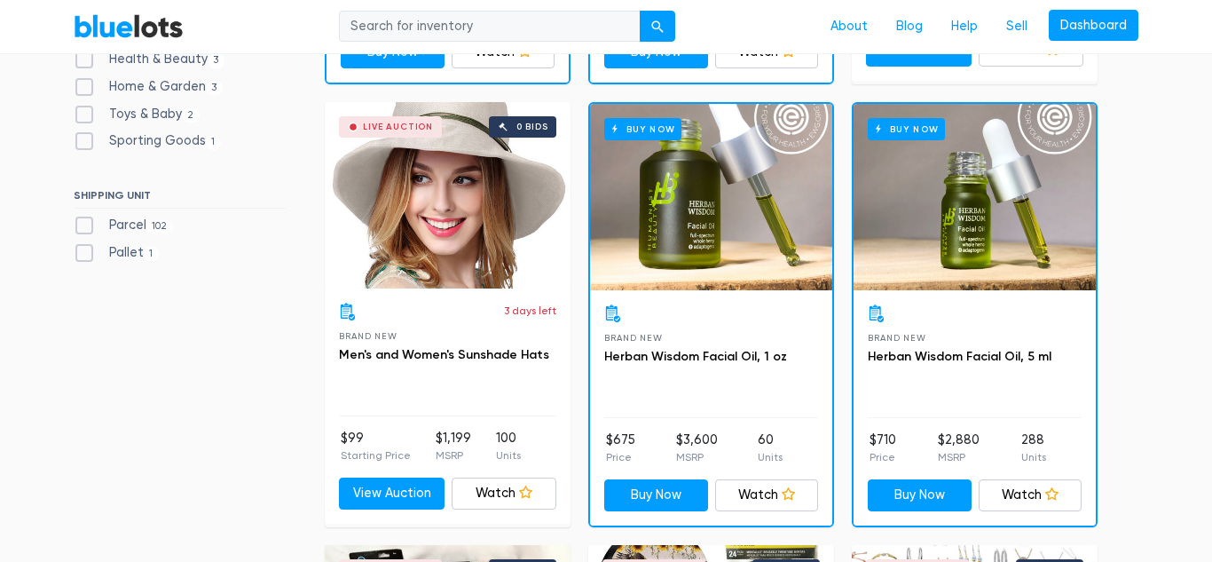
click at [610, 237] on div "Buy Now" at bounding box center [711, 197] width 242 height 186
click at [469, 216] on div "Live Auction 0 bids" at bounding box center [448, 195] width 246 height 186
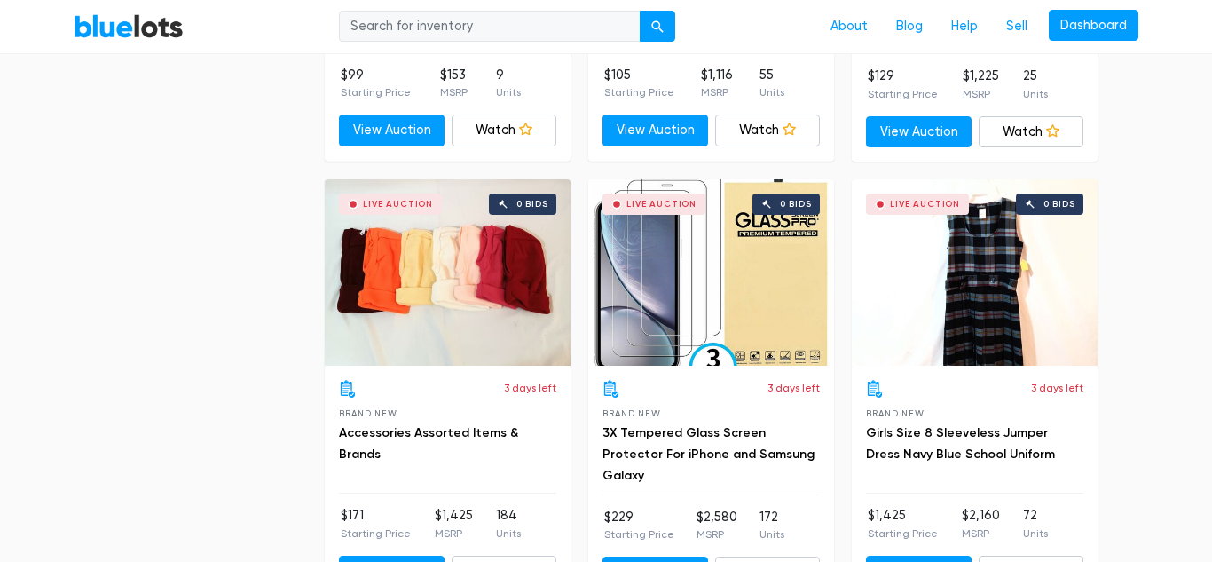
scroll to position [1743, 0]
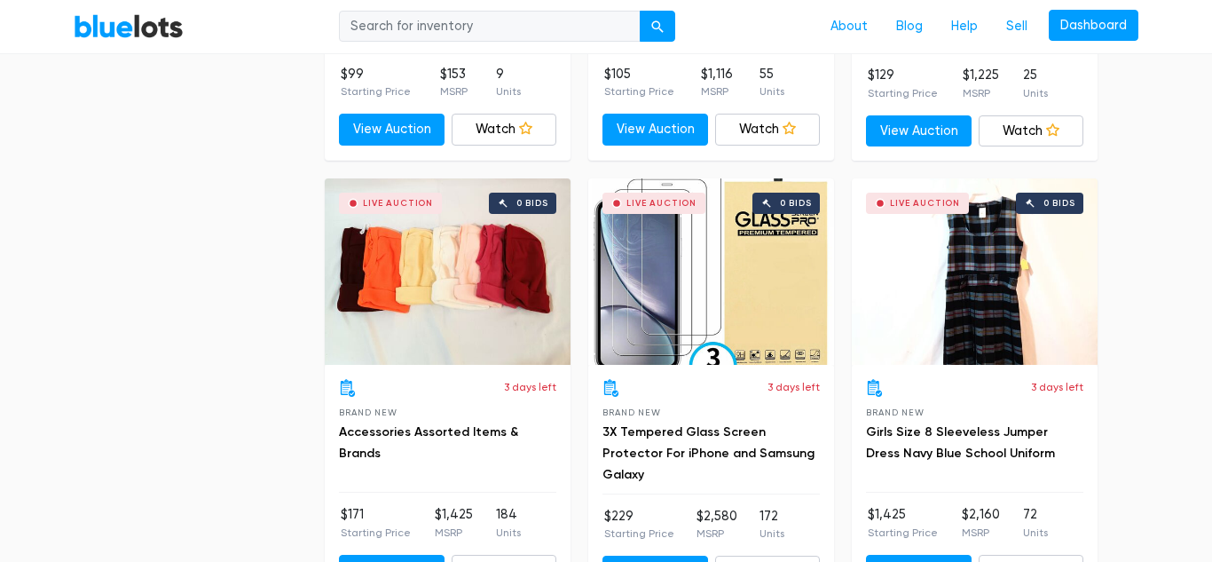
click at [428, 287] on div "Live Auction 0 bids" at bounding box center [448, 271] width 246 height 186
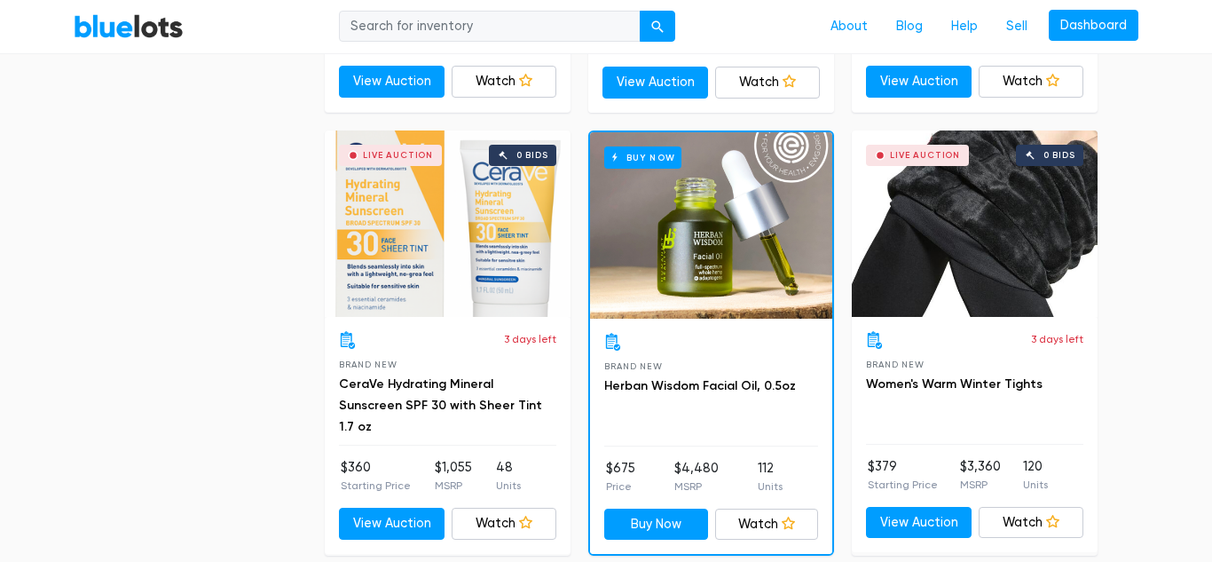
scroll to position [2233, 0]
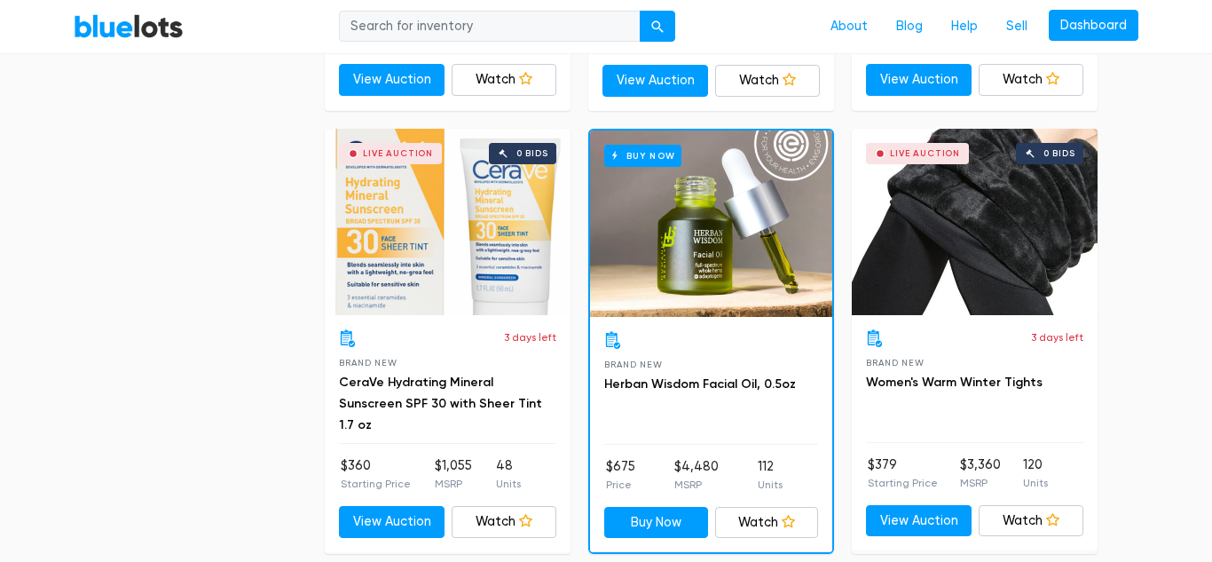
click at [948, 264] on div "Live Auction 0 bids" at bounding box center [975, 222] width 246 height 186
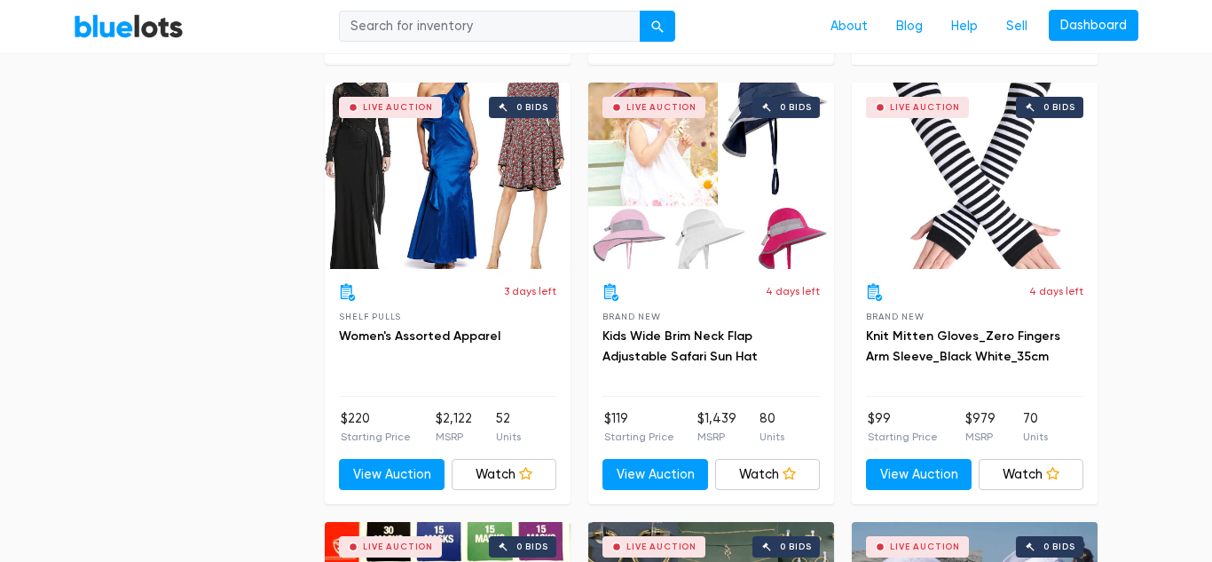
scroll to position [3164, 0]
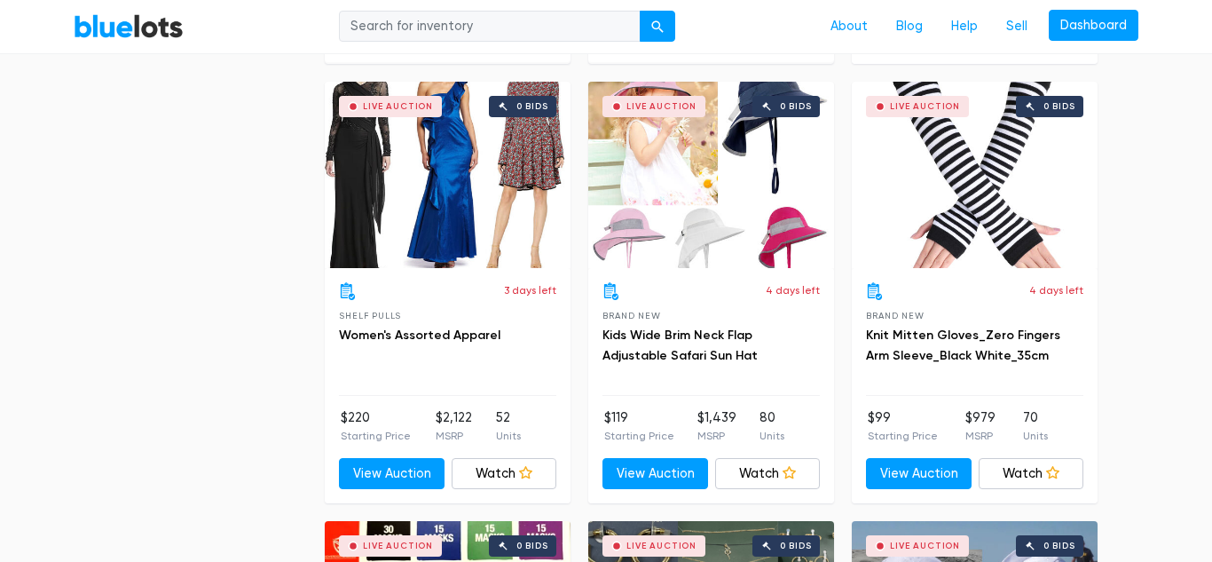
click at [485, 204] on div "Live Auction 0 bids" at bounding box center [448, 175] width 246 height 186
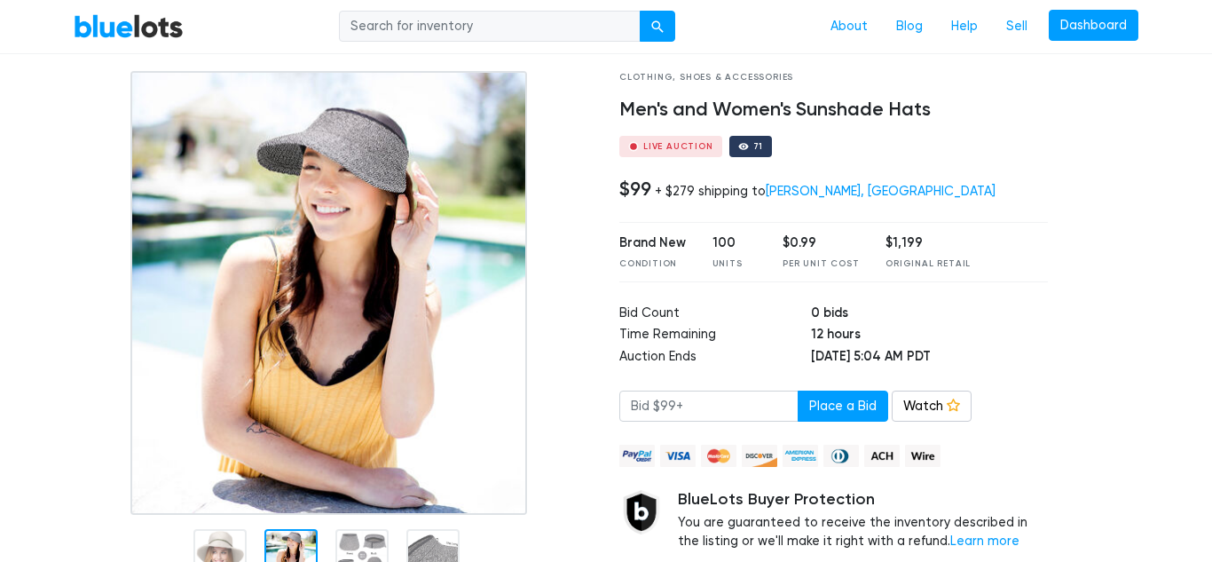
scroll to position [93, 0]
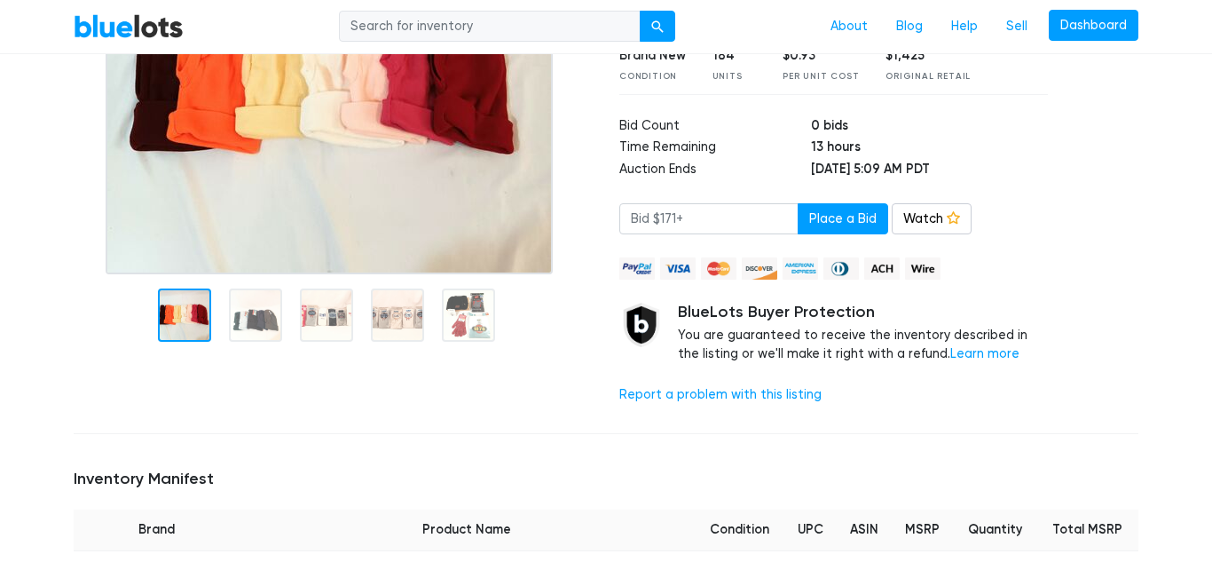
scroll to position [104, 0]
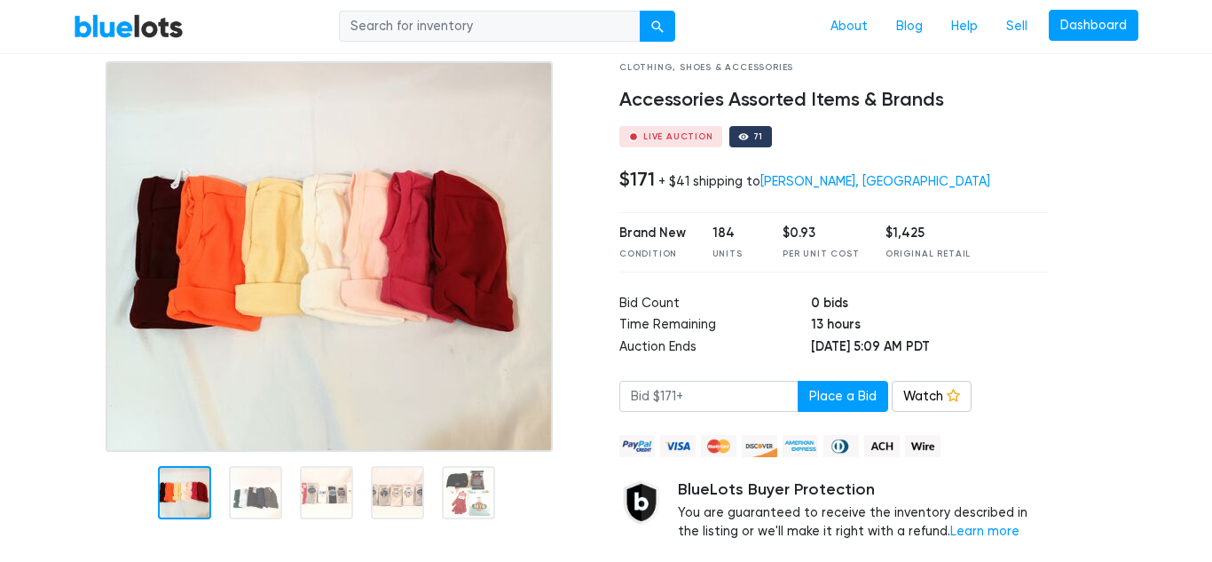
click at [320, 241] on img at bounding box center [329, 256] width 447 height 390
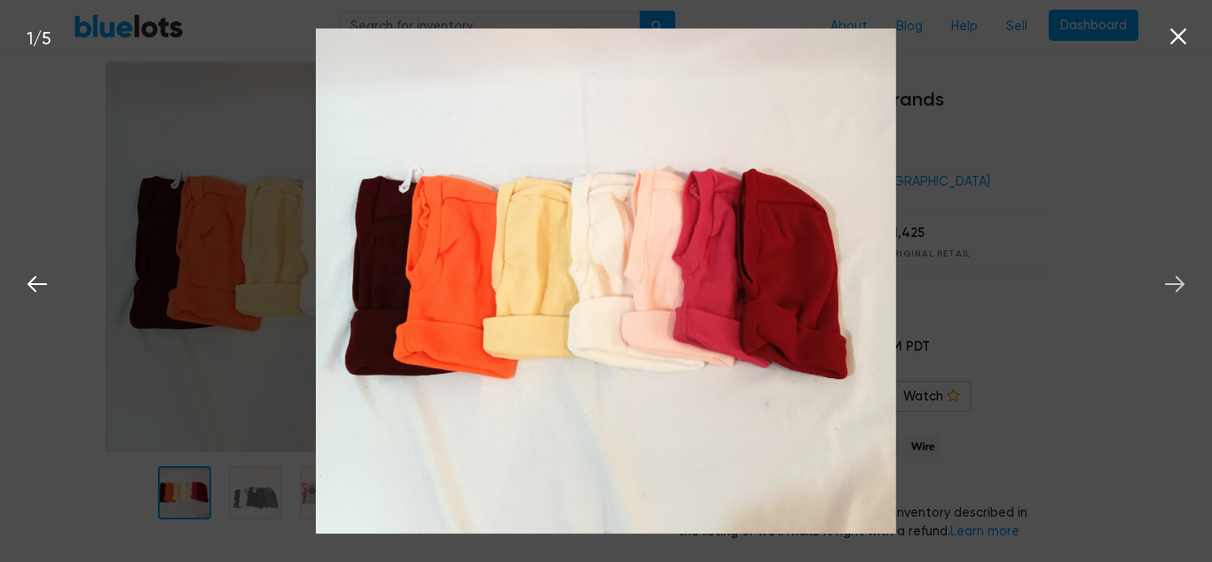
click at [1181, 290] on icon at bounding box center [1174, 284] width 27 height 27
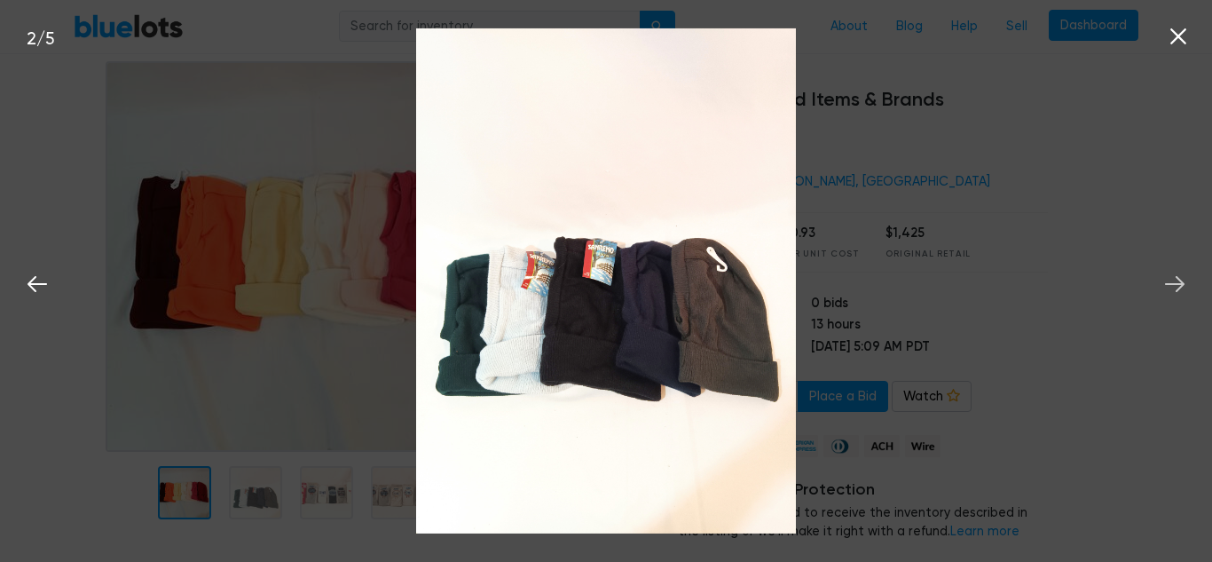
click at [1181, 290] on icon at bounding box center [1174, 284] width 27 height 27
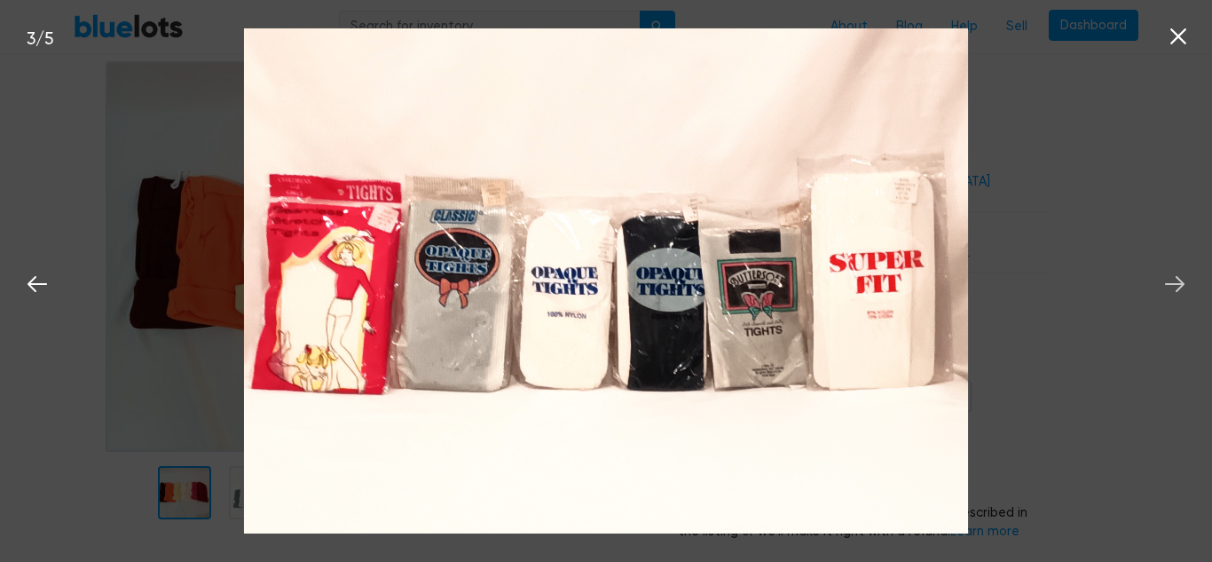
click at [1181, 290] on icon at bounding box center [1174, 284] width 27 height 27
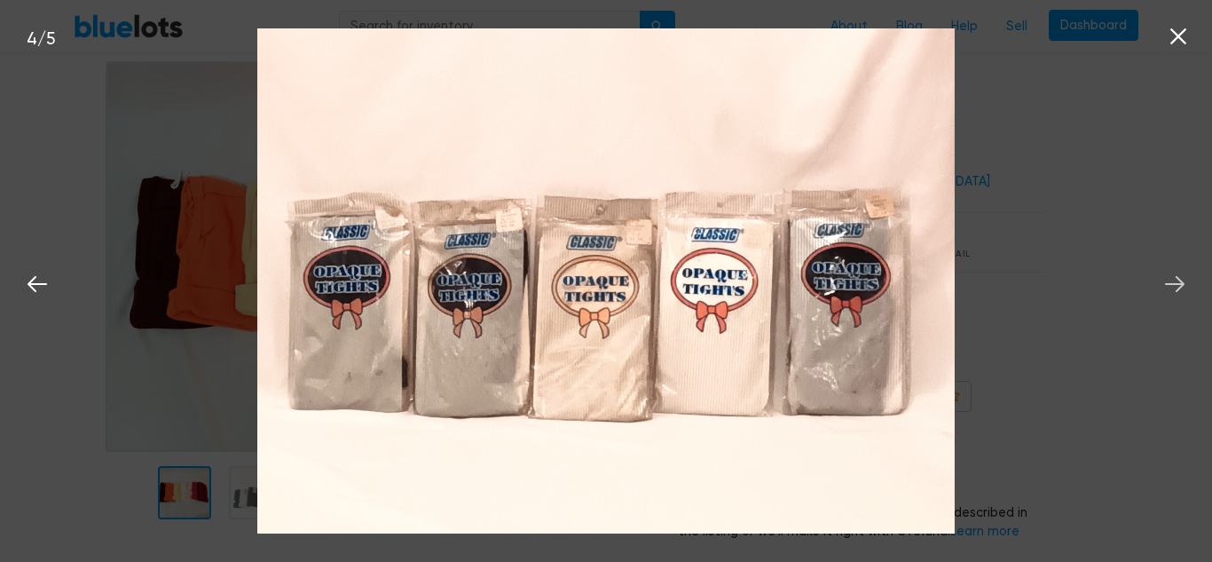
click at [1181, 290] on icon at bounding box center [1174, 284] width 27 height 27
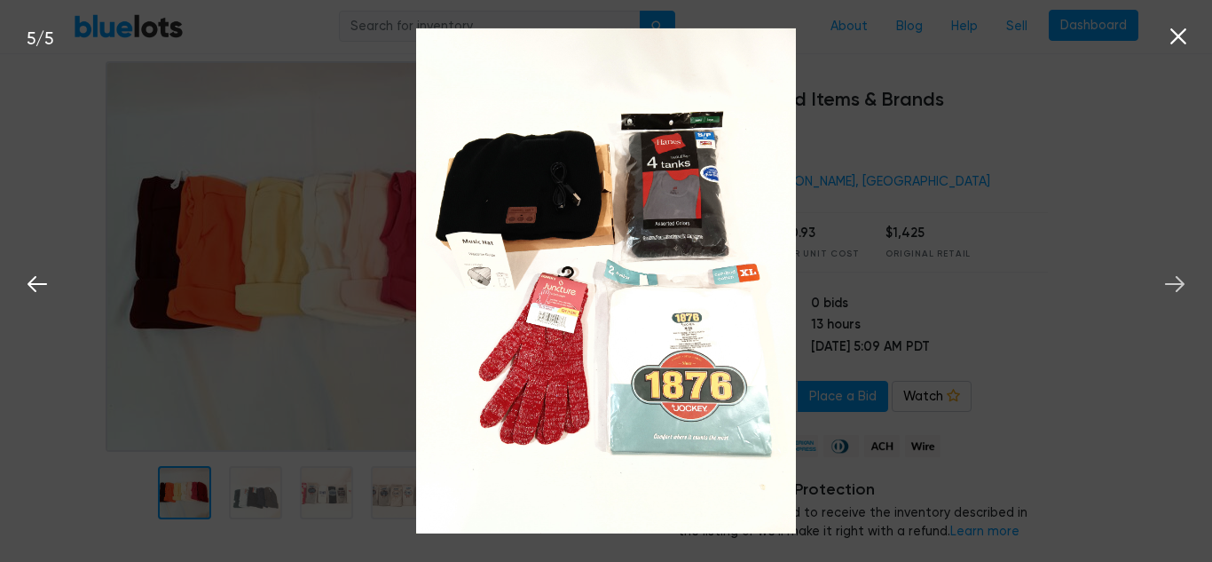
click at [1181, 290] on icon at bounding box center [1174, 284] width 27 height 27
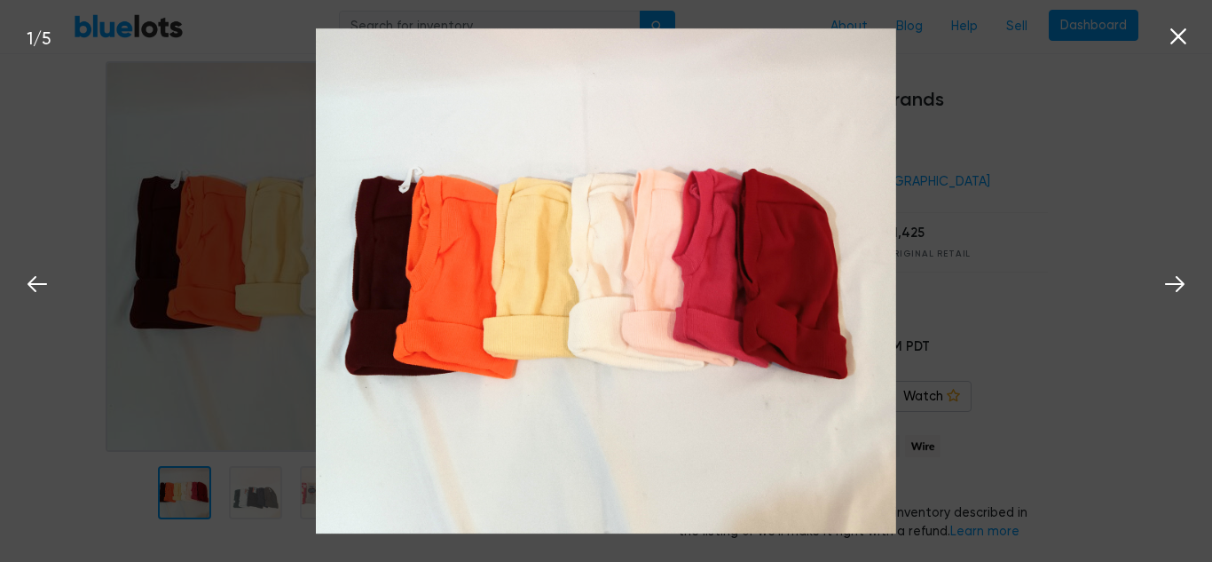
click at [1176, 37] on icon at bounding box center [1178, 36] width 27 height 27
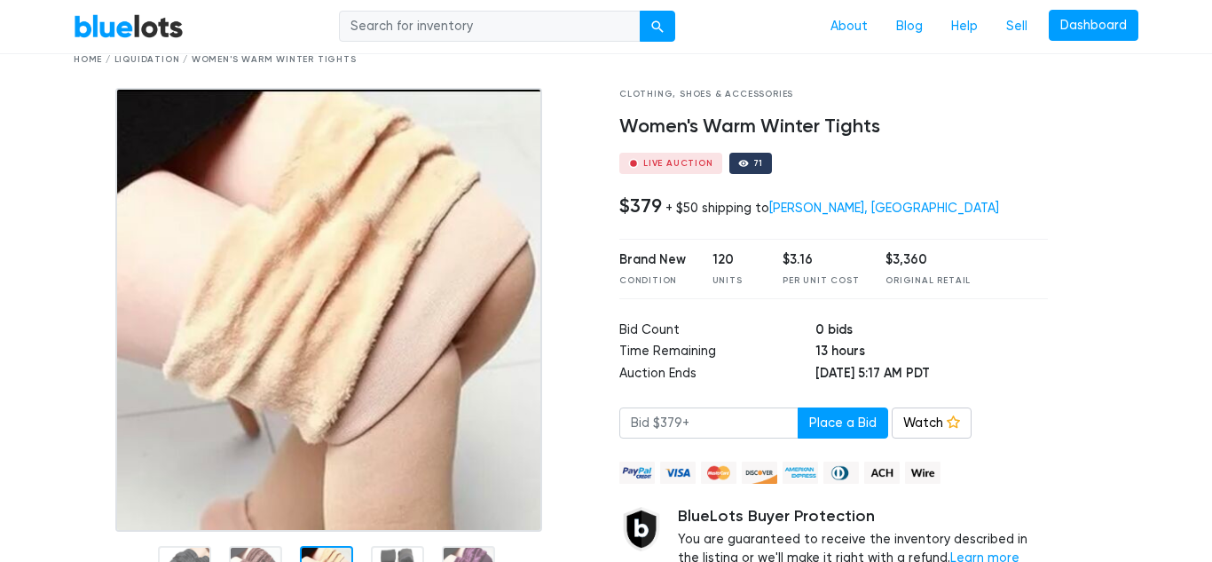
scroll to position [76, 0]
click at [364, 483] on img at bounding box center [328, 311] width 427 height 444
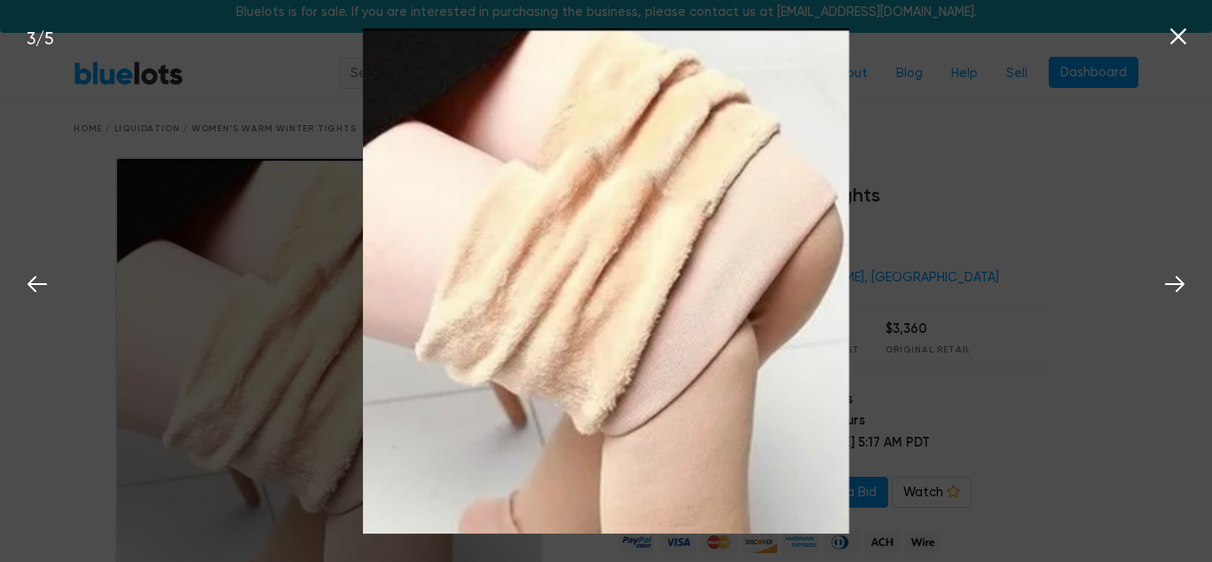
scroll to position [15, 0]
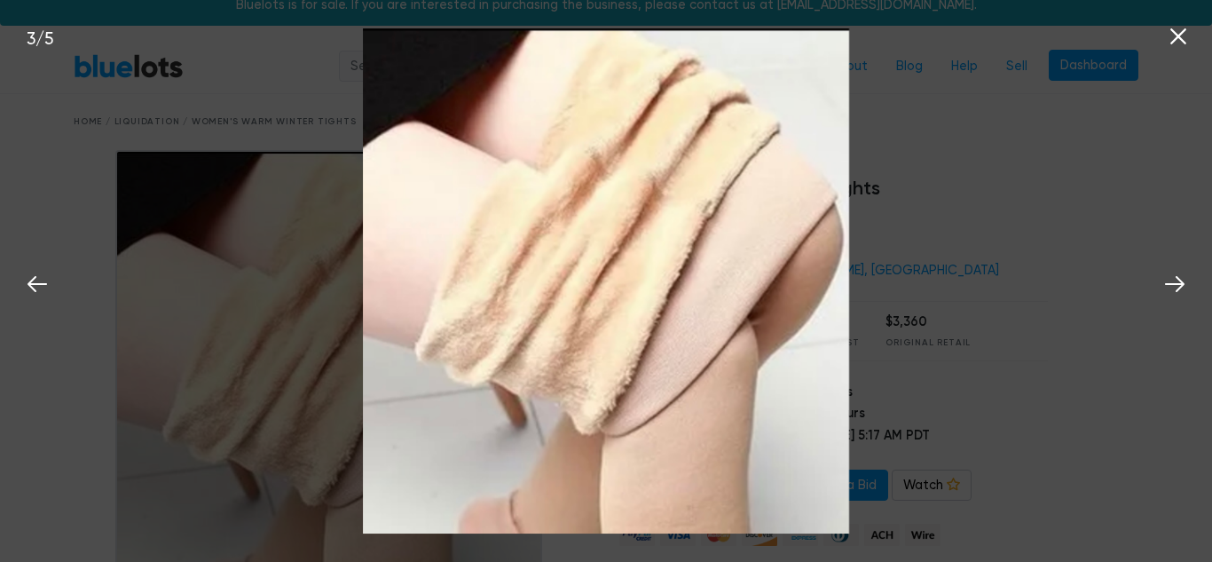
click at [364, 483] on img at bounding box center [606, 281] width 487 height 506
click at [1182, 289] on icon at bounding box center [1174, 284] width 27 height 27
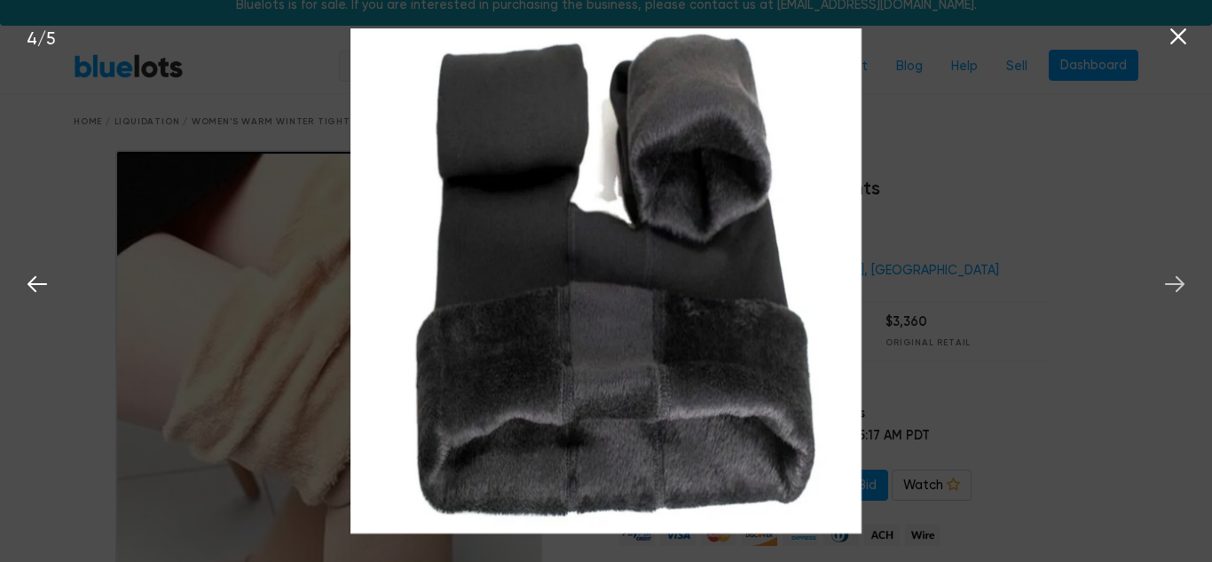
click at [1182, 289] on icon at bounding box center [1174, 284] width 27 height 27
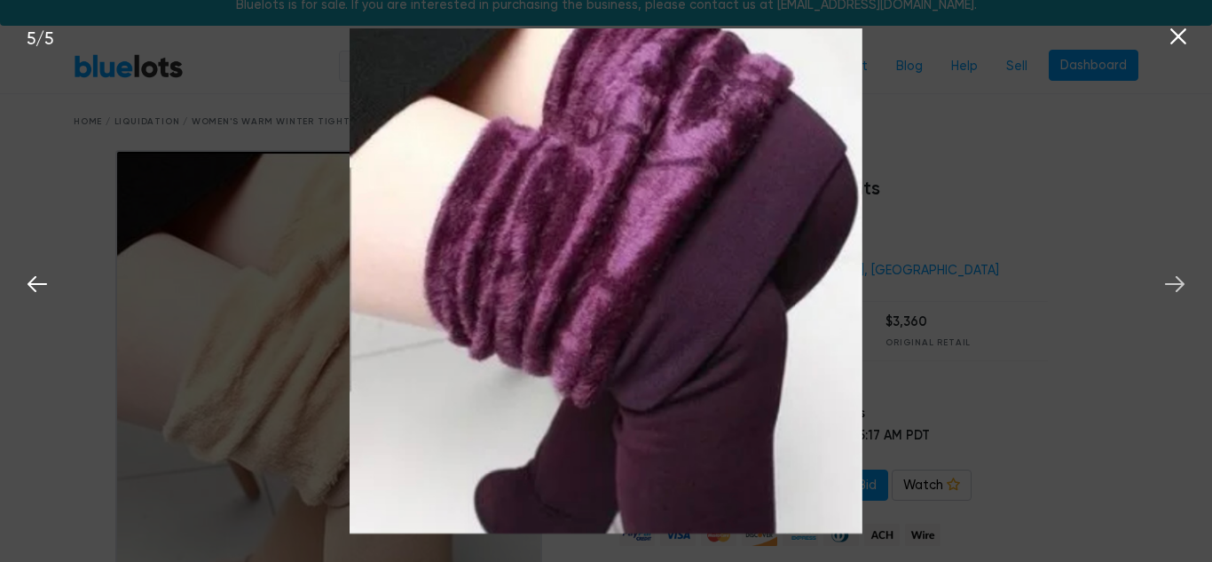
click at [1182, 289] on icon at bounding box center [1174, 284] width 27 height 27
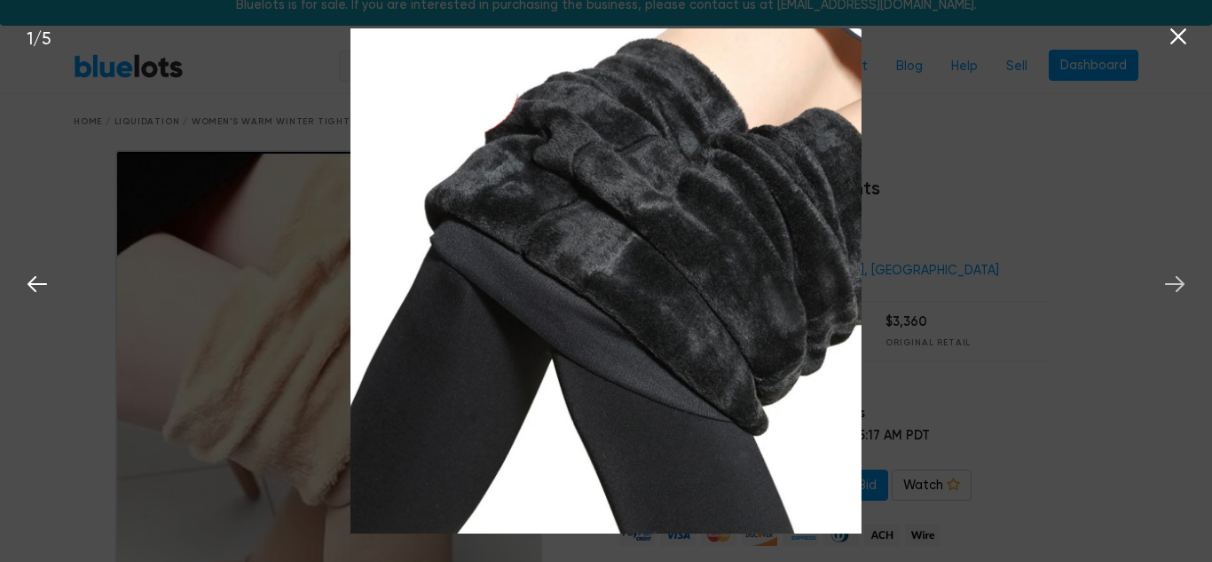
click at [1182, 289] on icon at bounding box center [1174, 284] width 27 height 27
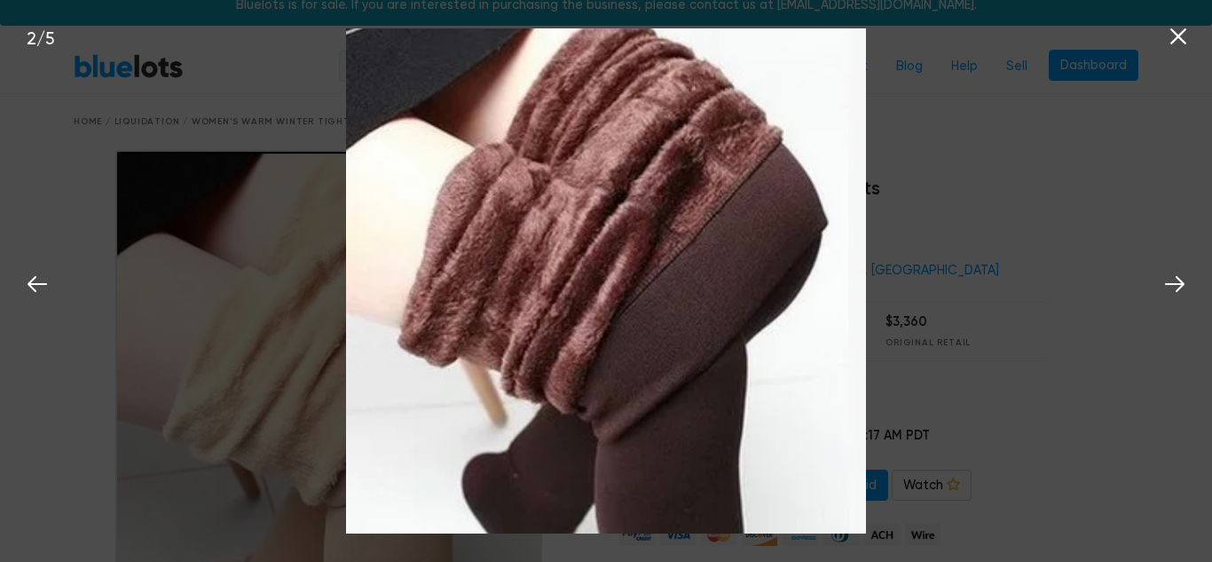
click at [1174, 31] on icon at bounding box center [1178, 36] width 27 height 27
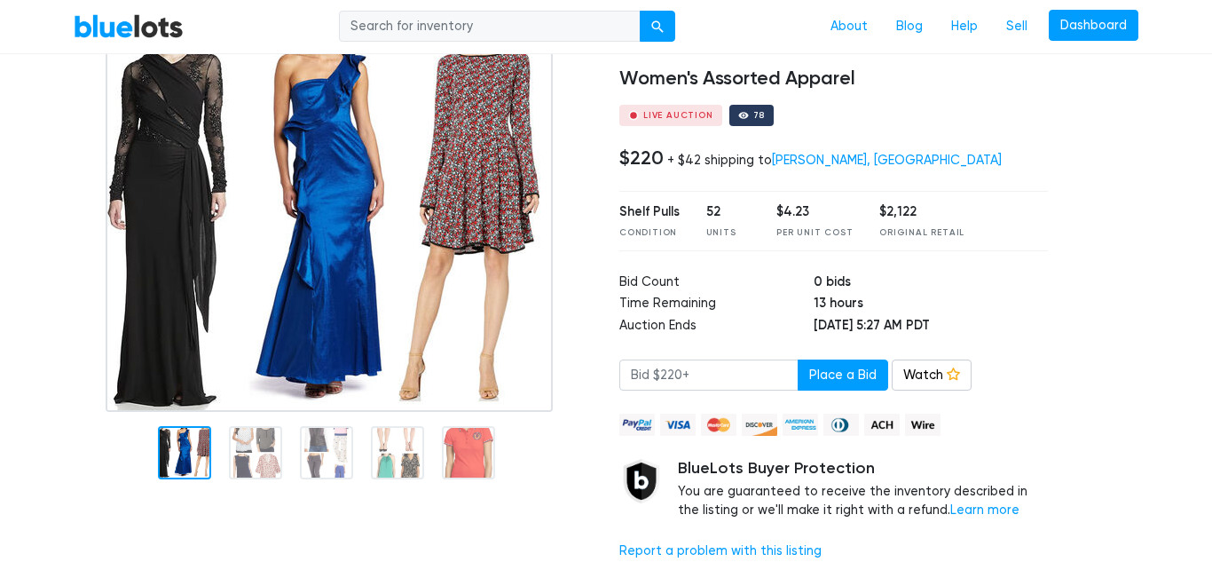
scroll to position [127, 0]
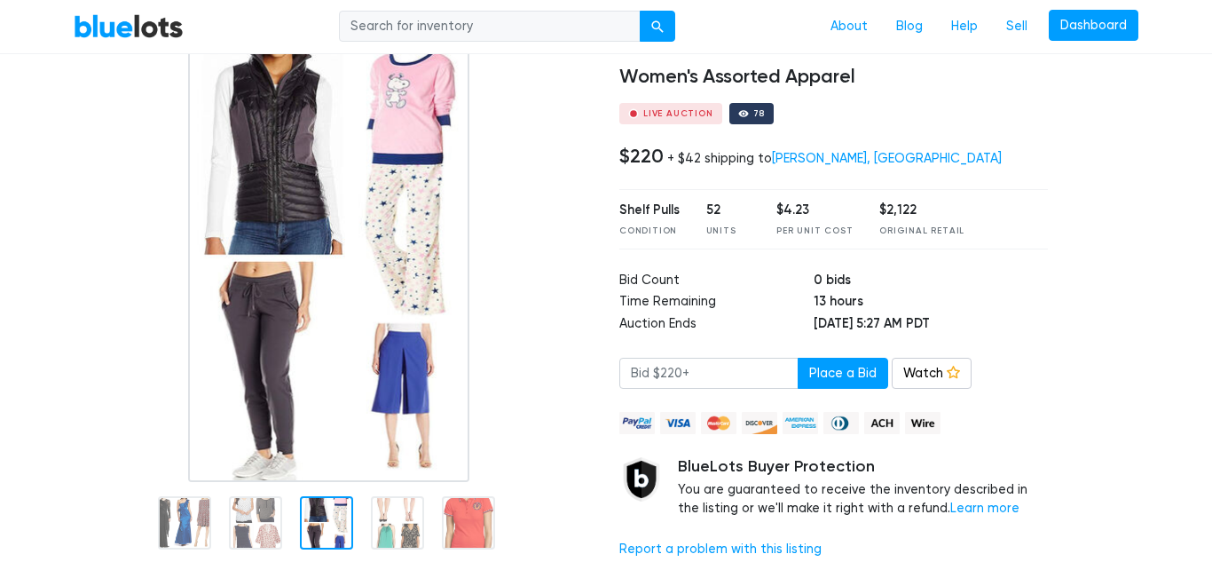
click at [330, 532] on div at bounding box center [326, 522] width 53 height 53
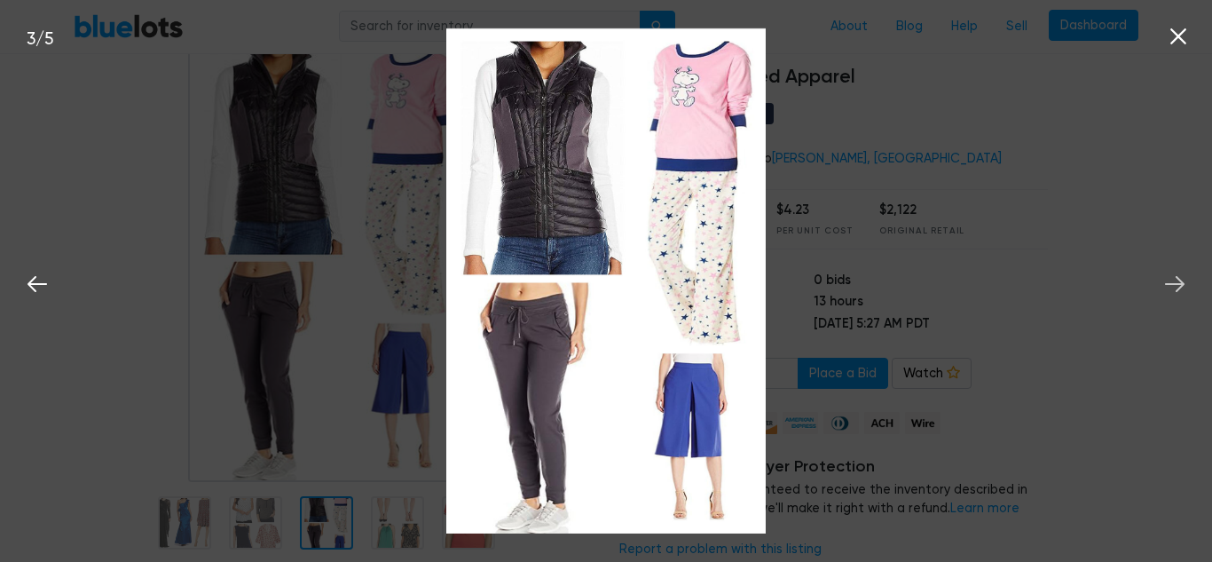
click at [1172, 287] on icon at bounding box center [1174, 284] width 27 height 27
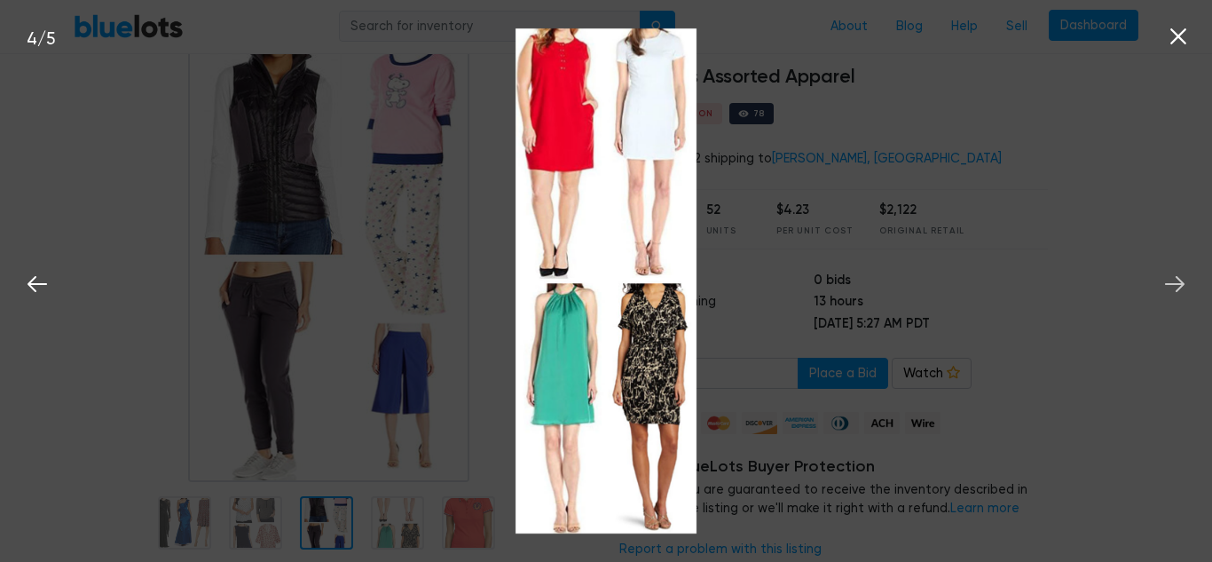
click at [1172, 287] on icon at bounding box center [1174, 284] width 27 height 27
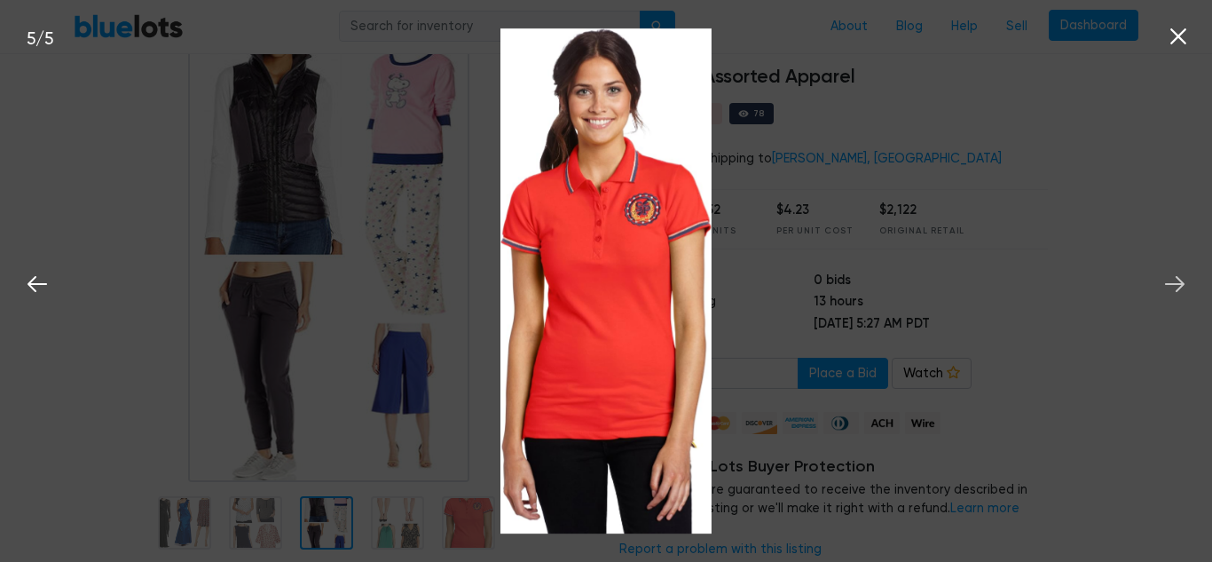
click at [1172, 287] on icon at bounding box center [1174, 284] width 27 height 27
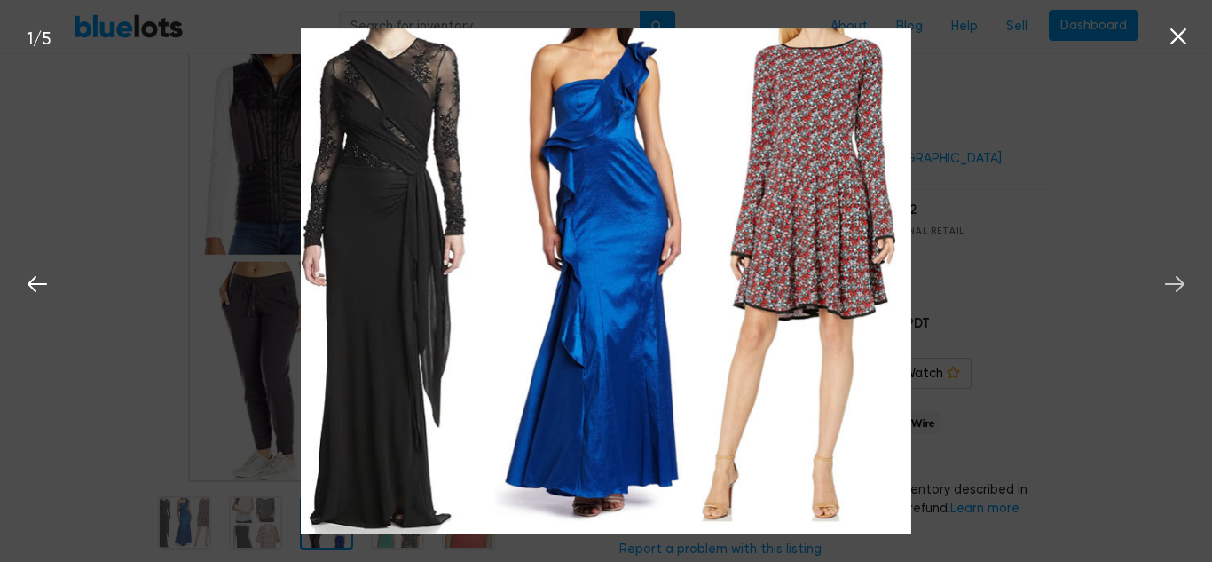
click at [1172, 287] on icon at bounding box center [1174, 284] width 27 height 27
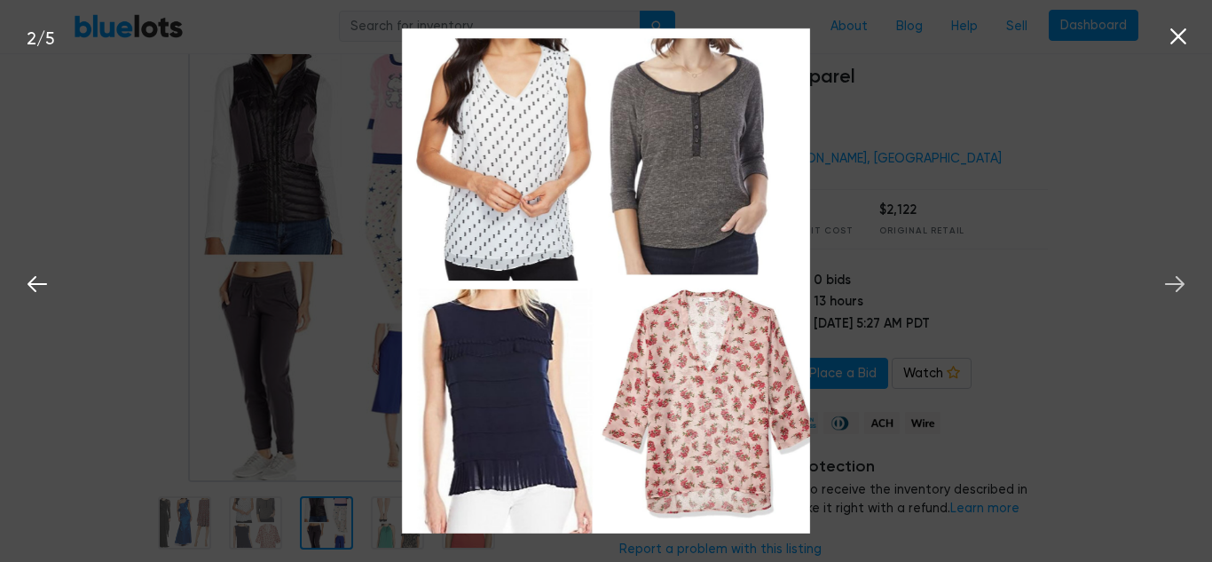
click at [1172, 287] on icon at bounding box center [1174, 284] width 27 height 27
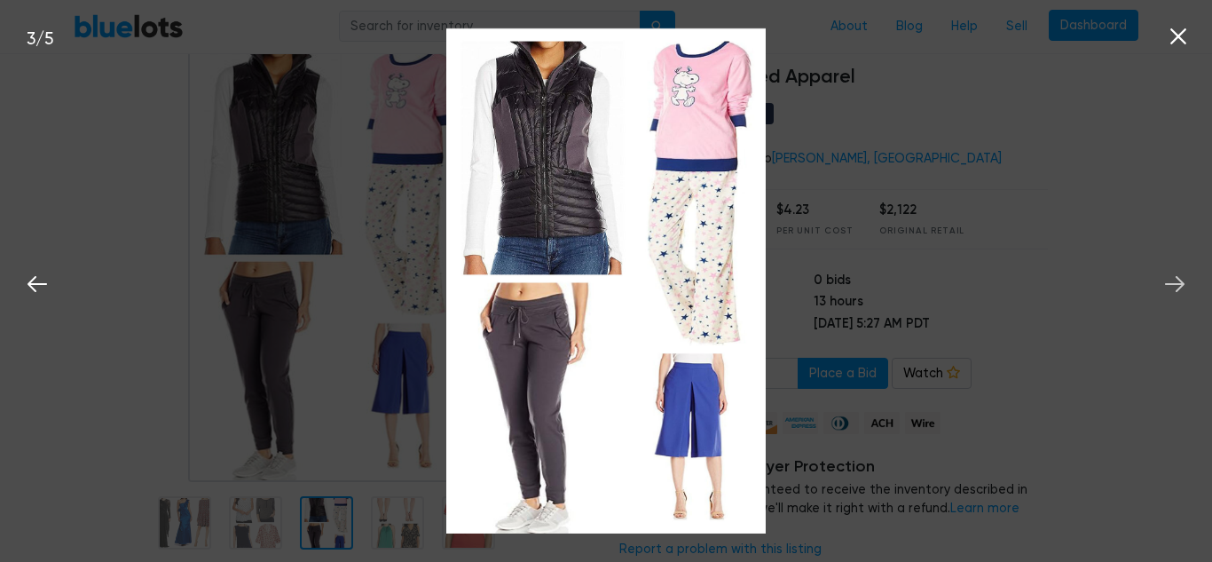
click at [1172, 287] on icon at bounding box center [1174, 284] width 27 height 27
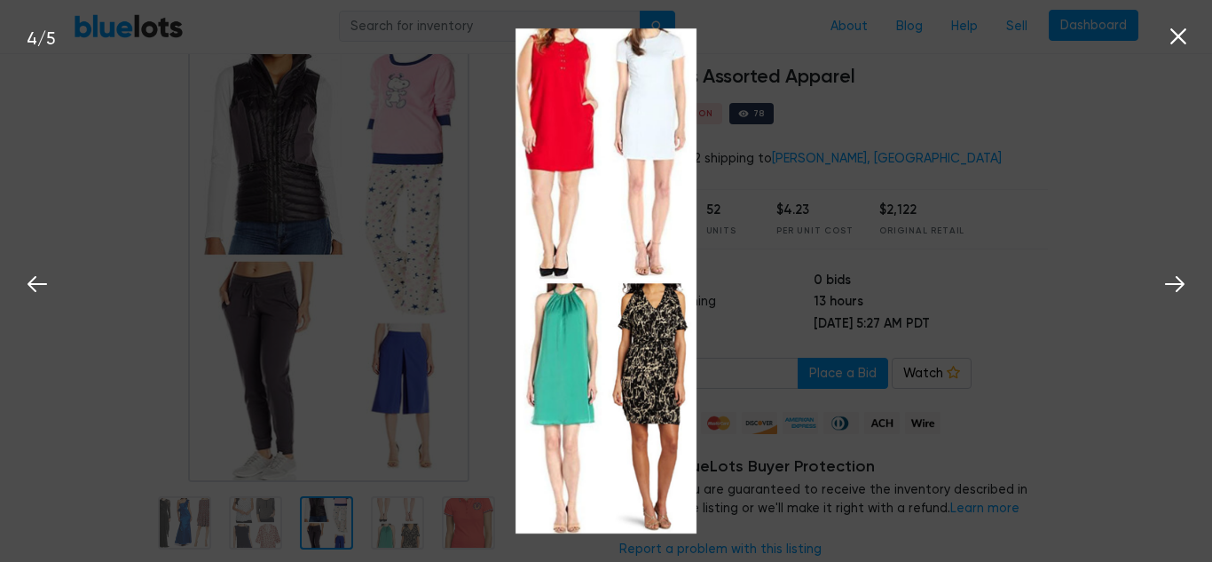
click at [1176, 40] on icon at bounding box center [1178, 36] width 16 height 16
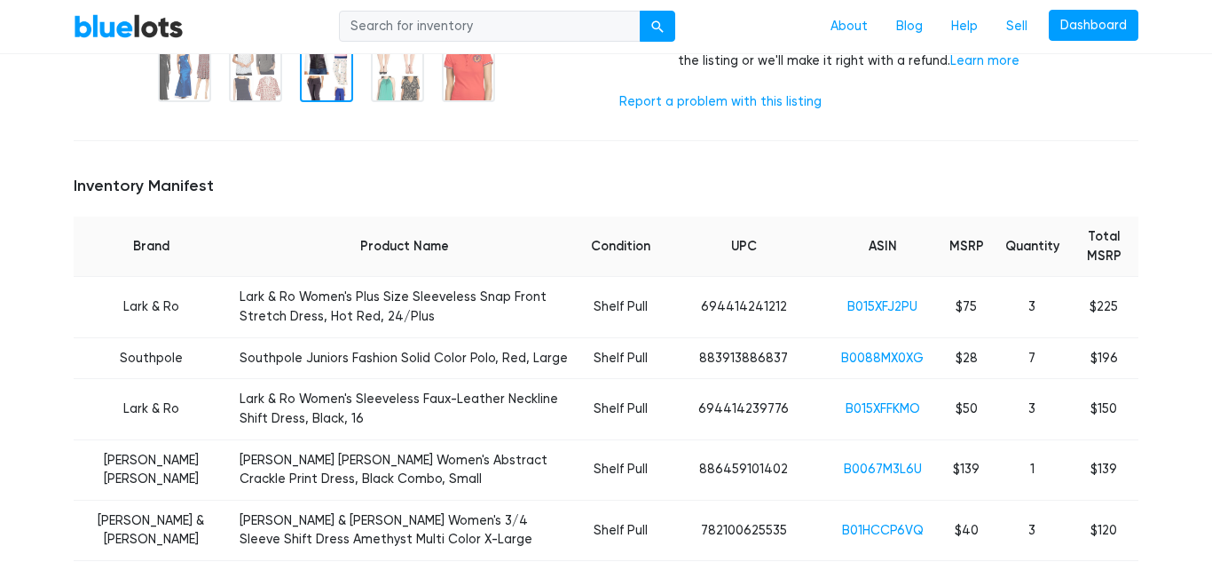
scroll to position [578, 0]
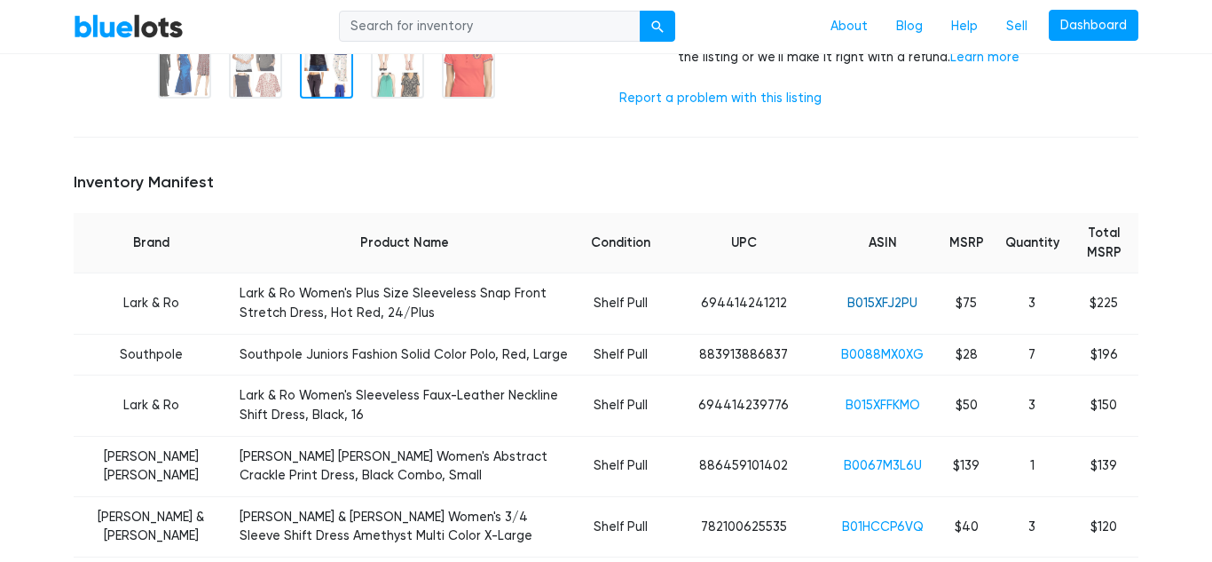
click at [868, 306] on link "B015XFJ2PU" at bounding box center [882, 302] width 70 height 15
click at [872, 351] on link "B0088MX0XG" at bounding box center [882, 354] width 83 height 15
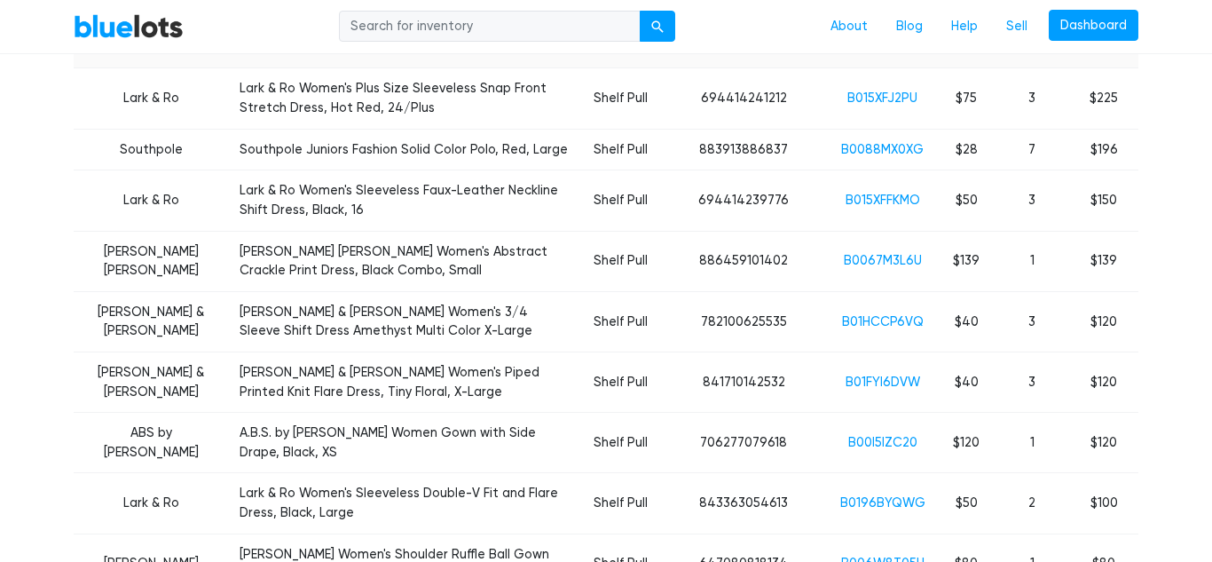
scroll to position [790, 0]
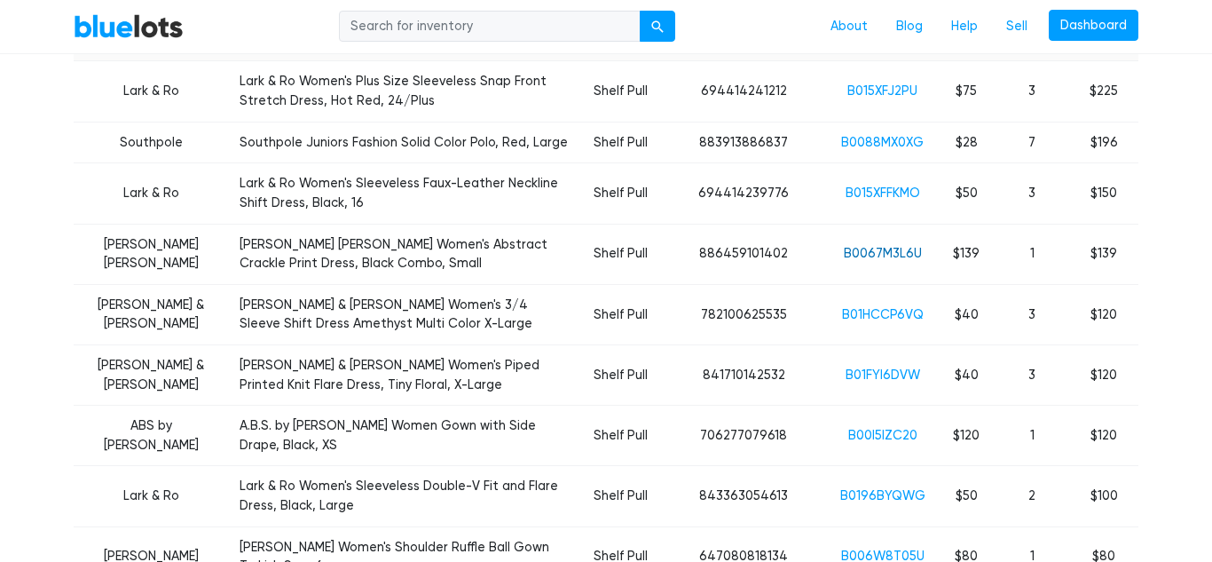
click at [903, 248] on link "B0067M3L6U" at bounding box center [883, 253] width 78 height 15
click at [862, 308] on link "B01HCCP6VQ" at bounding box center [883, 314] width 82 height 15
click at [885, 431] on link "B00I5IZC20" at bounding box center [882, 435] width 69 height 15
